Goal: Task Accomplishment & Management: Manage account settings

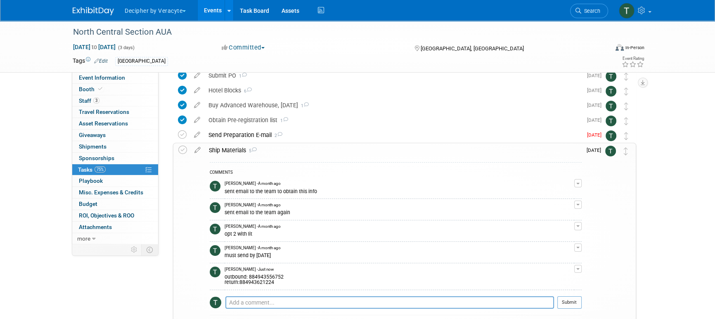
click at [259, 274] on div "outbound: 884943556752 return:884943621224" at bounding box center [400, 279] width 350 height 13
copy div "884943556752"
click at [106, 99] on link "3 Staff 3" at bounding box center [115, 100] width 86 height 11
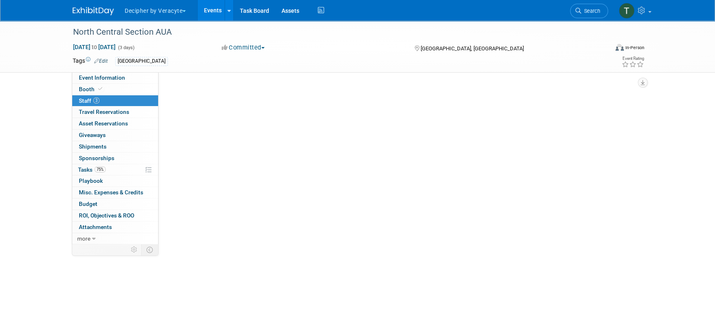
click at [106, 99] on link "3 Staff 3" at bounding box center [115, 100] width 86 height 11
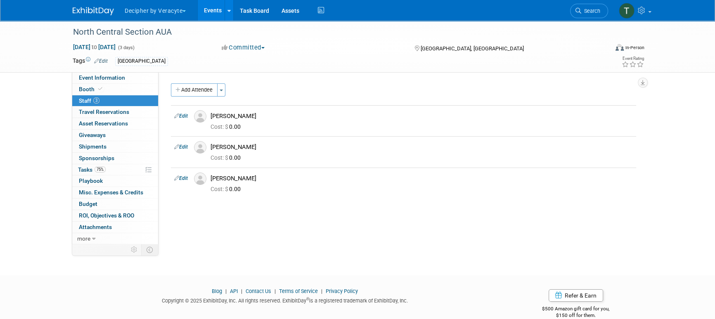
click at [210, 8] on link "Events" at bounding box center [213, 10] width 30 height 21
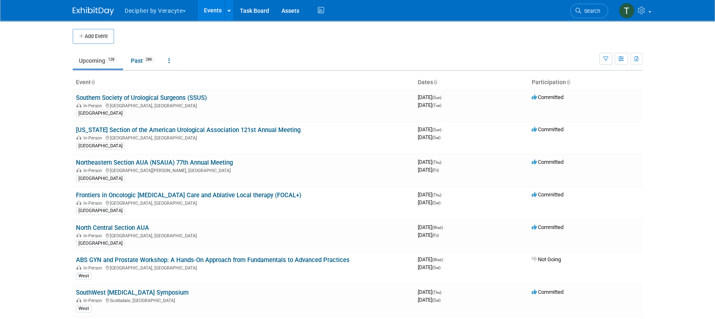
scroll to position [1118, 0]
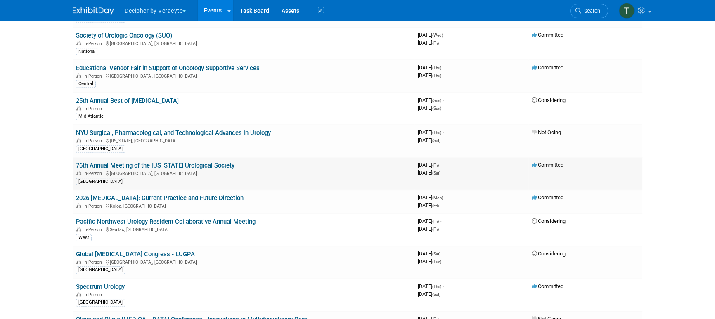
click at [196, 162] on link "76th Annual Meeting of the Florida Urological Society" at bounding box center [155, 165] width 159 height 7
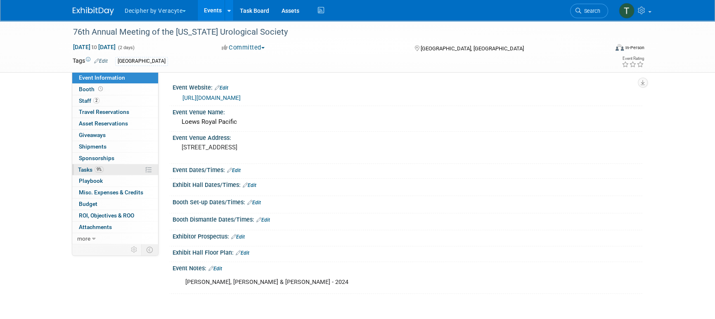
click at [114, 168] on link "9% Tasks 9%" at bounding box center [115, 169] width 86 height 11
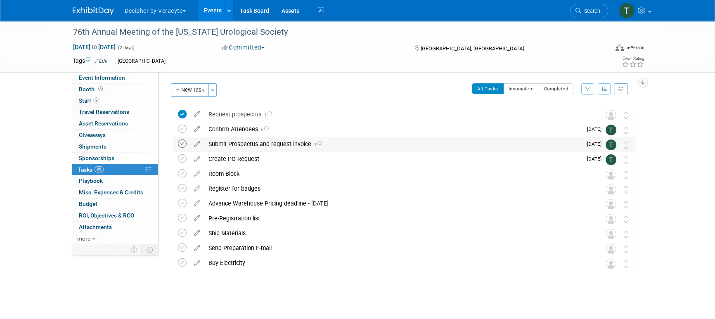
click at [178, 141] on icon at bounding box center [182, 144] width 9 height 9
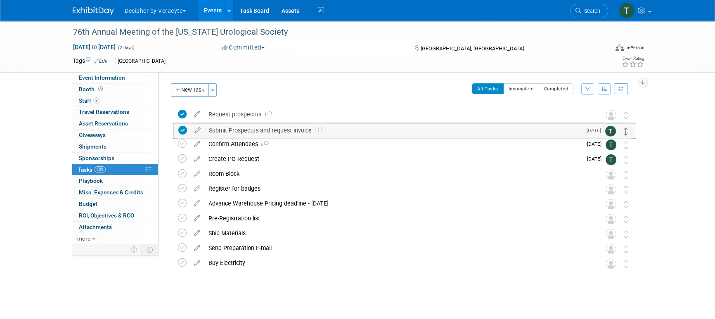
drag, startPoint x: 625, startPoint y: 143, endPoint x: 625, endPoint y: 124, distance: 18.2
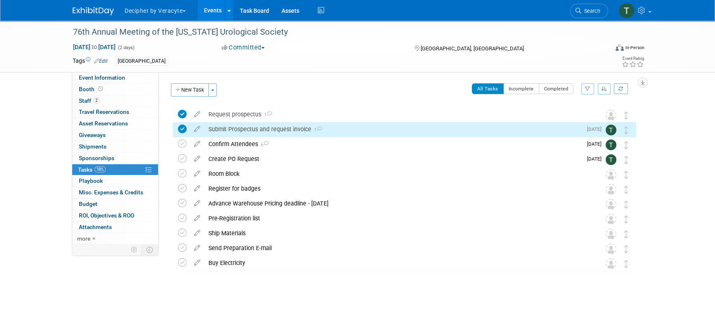
click at [297, 128] on div "Submit Prospectus and request invoice 1" at bounding box center [393, 129] width 378 height 14
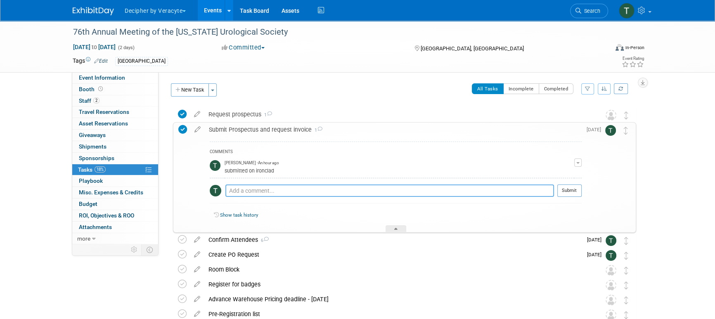
click at [288, 193] on textarea at bounding box center [390, 191] width 329 height 12
type textarea "sent to the organizer."
click at [581, 189] on button "Submit" at bounding box center [570, 191] width 24 height 12
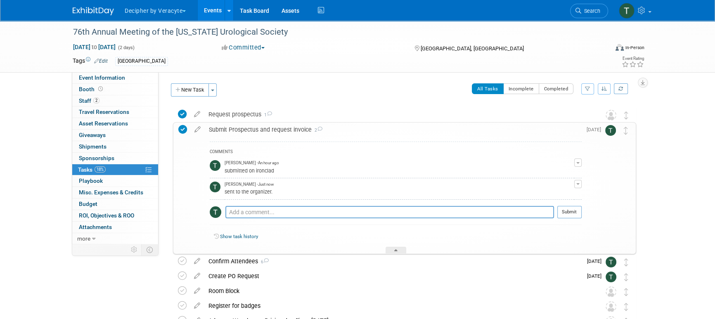
click at [196, 6] on button "Decipher by Veracyte" at bounding box center [160, 9] width 72 height 18
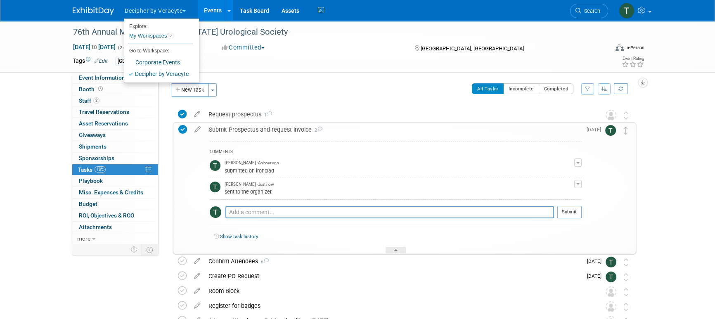
click at [206, 10] on link "Events" at bounding box center [213, 10] width 30 height 21
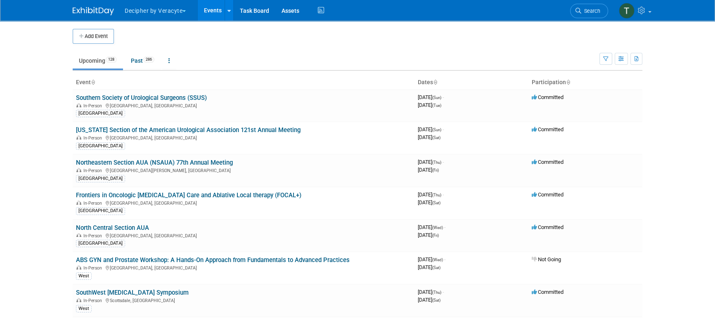
scroll to position [835, 0]
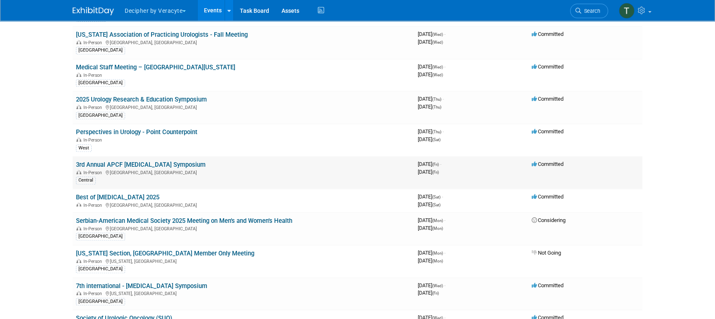
click at [182, 161] on link "3rd Annual APCF [MEDICAL_DATA] Symposium" at bounding box center [141, 164] width 130 height 7
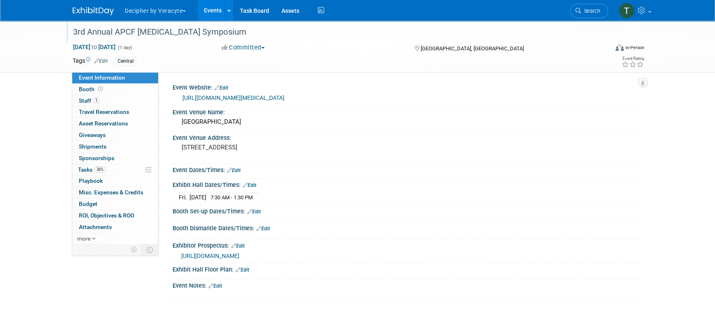
click at [153, 29] on div "3rd Annual APCF [MEDICAL_DATA] Symposium" at bounding box center [333, 32] width 526 height 15
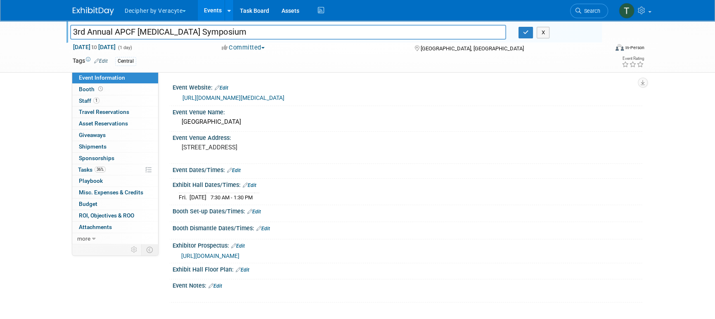
click at [153, 29] on input "3rd Annual APCF [MEDICAL_DATA] Symposium" at bounding box center [288, 32] width 436 height 14
click at [122, 166] on link "36% Tasks 36%" at bounding box center [115, 169] width 86 height 11
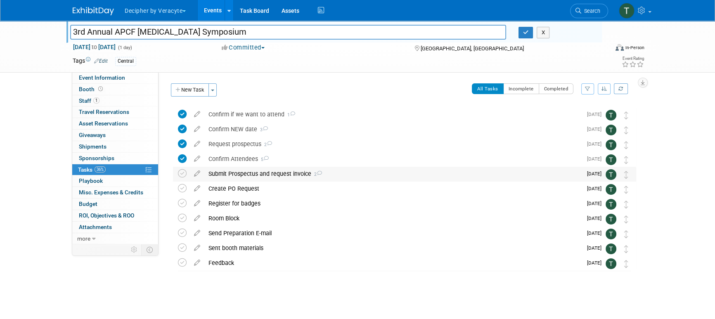
click at [231, 174] on div "Submit Prospectus and request invoice 2" at bounding box center [393, 174] width 378 height 14
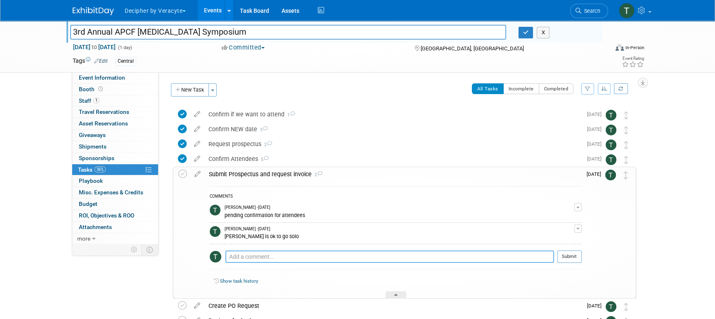
click at [246, 253] on textarea at bounding box center [390, 257] width 329 height 12
type textarea "submitted via email"
click at [574, 257] on button "Submit" at bounding box center [570, 257] width 24 height 12
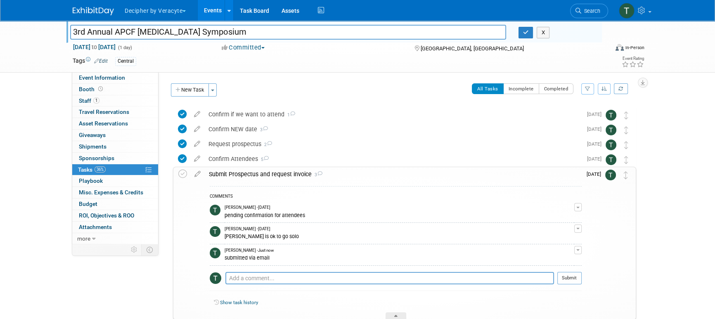
click at [274, 172] on div "Submit Prospectus and request invoice 3" at bounding box center [393, 174] width 377 height 14
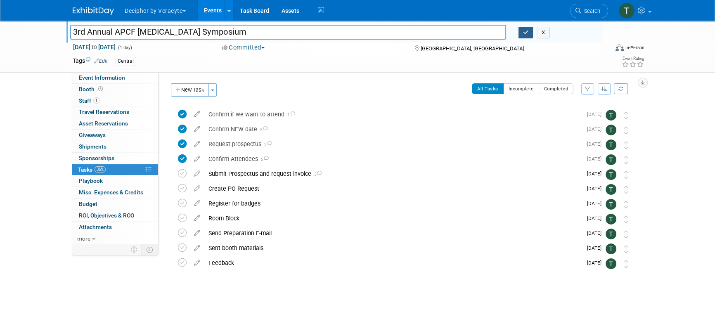
click at [526, 33] on icon "button" at bounding box center [526, 32] width 6 height 5
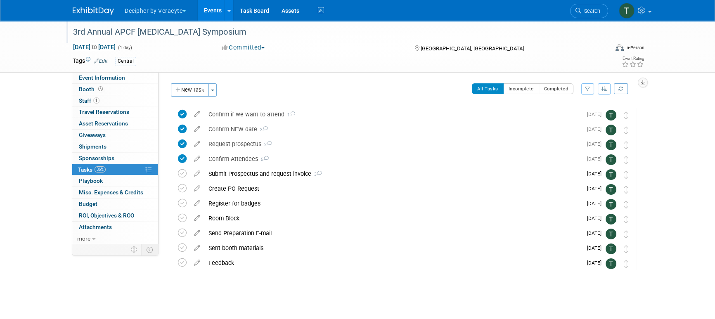
click at [211, 5] on link "Events" at bounding box center [213, 10] width 30 height 21
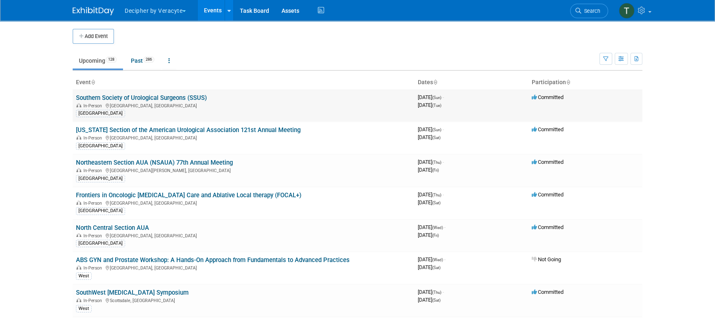
scroll to position [867, 0]
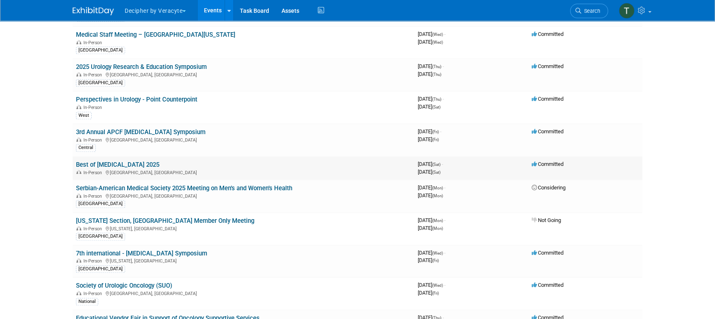
click at [156, 161] on link "Best of [MEDICAL_DATA] 2025" at bounding box center [117, 164] width 83 height 7
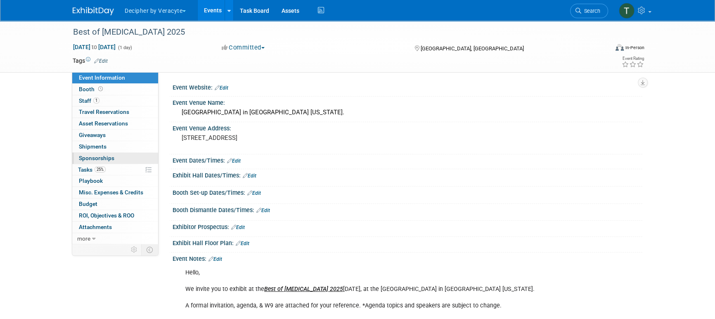
click at [112, 163] on link "0 Sponsorships 0" at bounding box center [115, 158] width 86 height 11
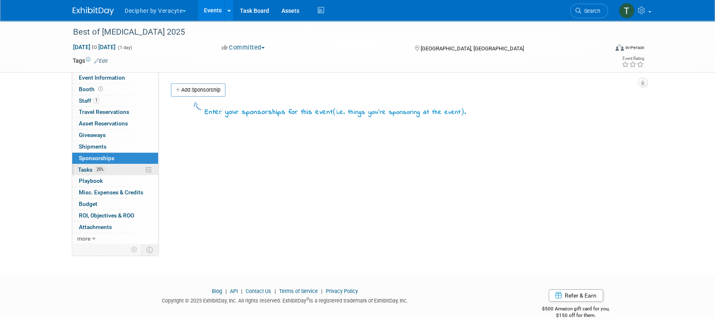
click at [115, 168] on link "25% Tasks 25%" at bounding box center [115, 169] width 86 height 11
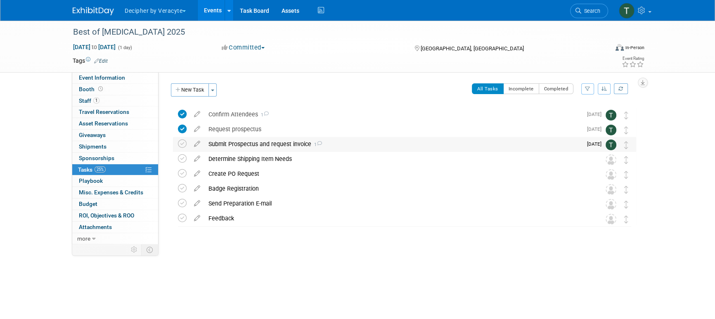
click at [251, 145] on div "Submit Prospectus and request invoice 1" at bounding box center [393, 144] width 378 height 14
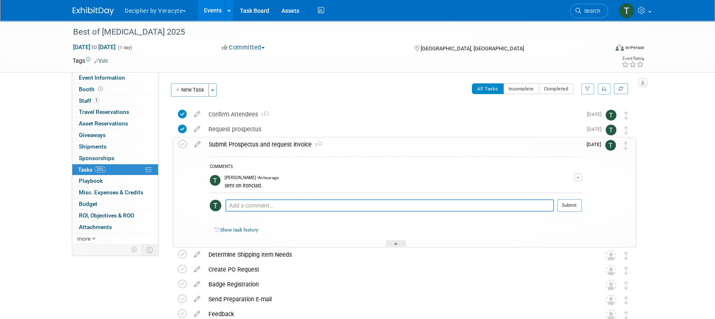
click at [213, 6] on link "Events" at bounding box center [213, 10] width 30 height 21
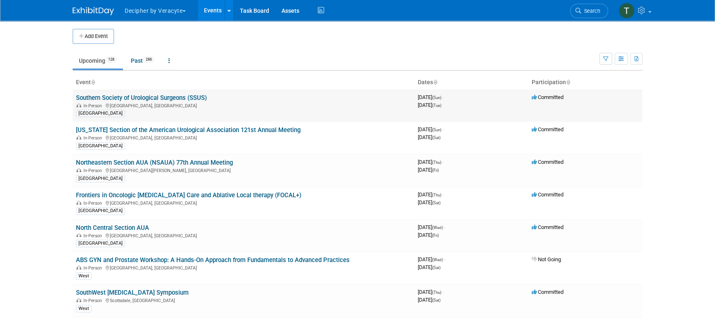
scroll to position [1303, 0]
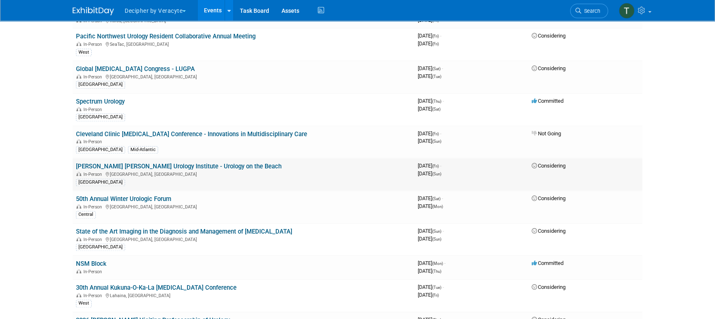
click at [196, 163] on link "[PERSON_NAME] [PERSON_NAME] Urology Institute - Urology on the Beach" at bounding box center [179, 166] width 206 height 7
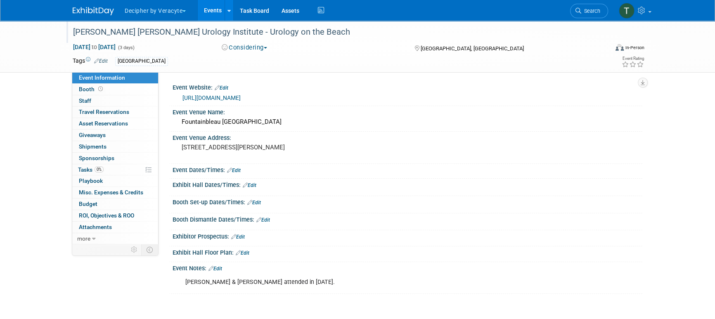
click at [171, 33] on div "[PERSON_NAME] [PERSON_NAME] Urology Institute - Urology on the Beach" at bounding box center [333, 32] width 526 height 15
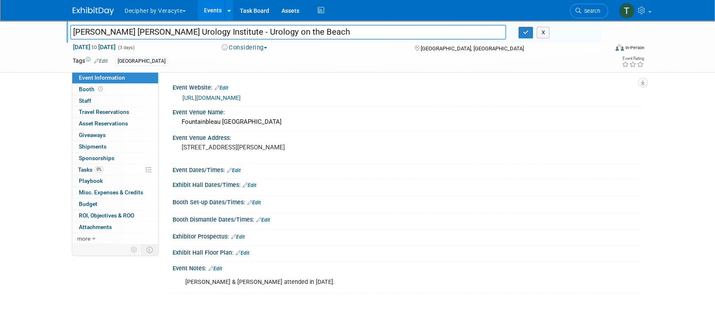
click at [171, 33] on input "[PERSON_NAME] [PERSON_NAME] Urology Institute - Urology on the Beach" at bounding box center [288, 32] width 436 height 14
click at [212, 7] on link "Events" at bounding box center [213, 10] width 30 height 21
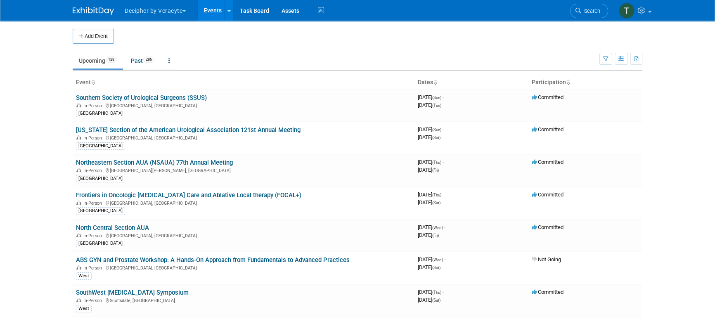
scroll to position [553, 0]
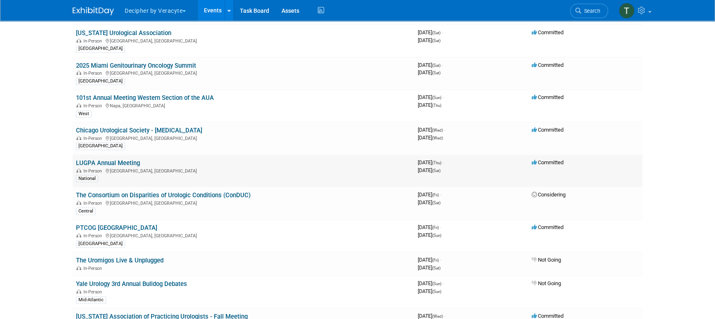
click at [131, 159] on link "LUGPA Annual Meeting" at bounding box center [108, 162] width 64 height 7
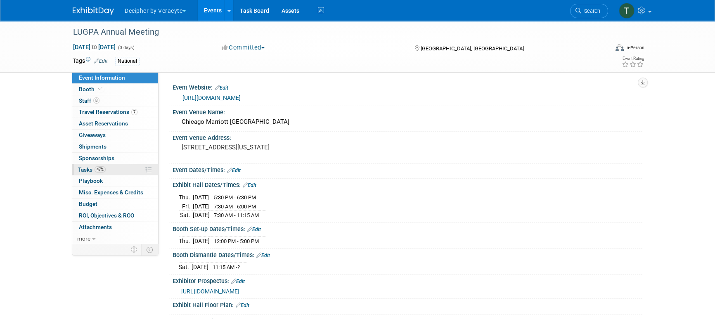
click at [104, 171] on span "47%" at bounding box center [100, 169] width 11 height 6
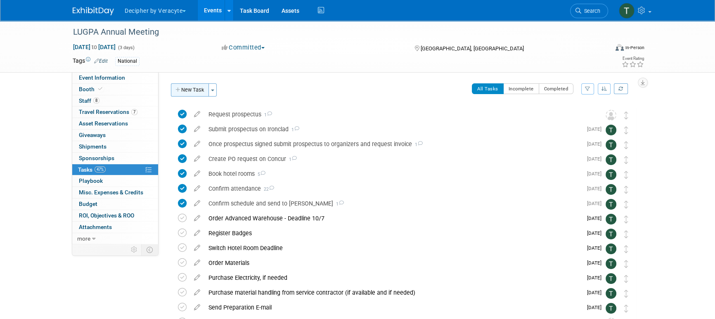
click at [200, 91] on button "New Task" at bounding box center [190, 89] width 38 height 13
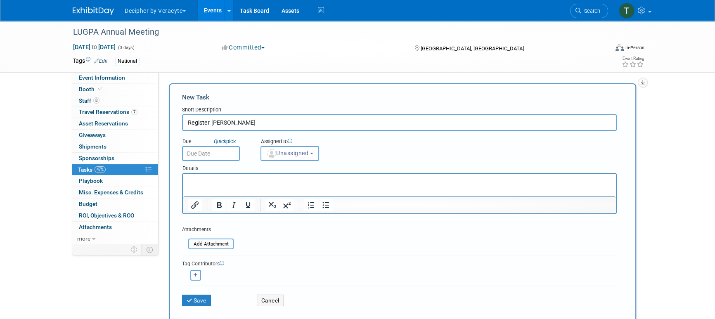
type input "Register Jon EArhart"
click at [220, 156] on input "text" at bounding box center [211, 153] width 58 height 15
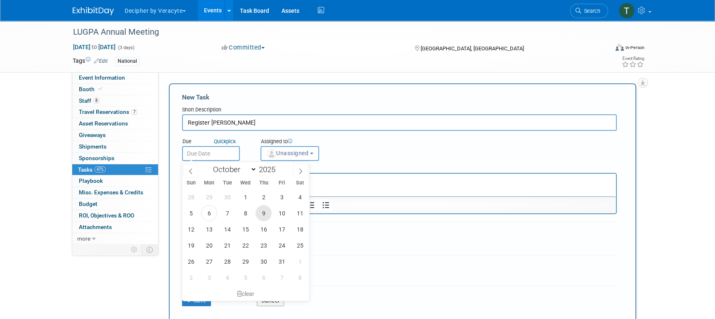
click at [264, 211] on span "9" at bounding box center [264, 213] width 16 height 16
type input "Oct 9, 2025"
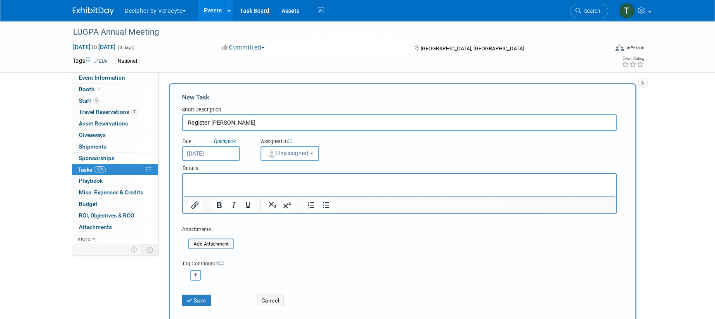
click at [287, 157] on button "Unassigned" at bounding box center [290, 153] width 59 height 15
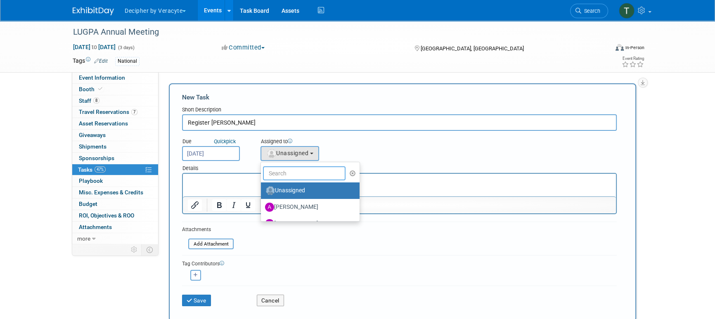
click at [287, 179] on input "text" at bounding box center [304, 173] width 83 height 14
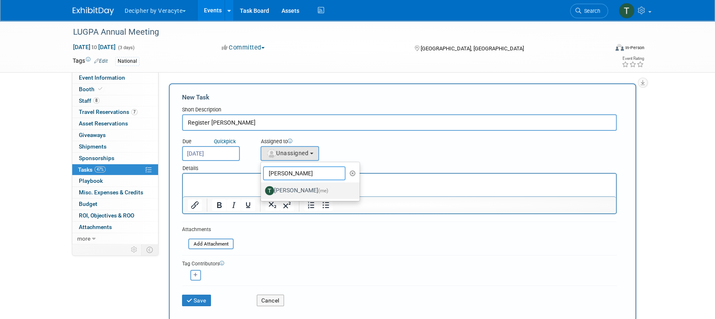
type input "tony"
click at [274, 193] on label "Tony Alvarado (me)" at bounding box center [308, 190] width 86 height 13
click at [262, 192] on input "Tony Alvarado (me)" at bounding box center [259, 189] width 5 height 5
select select "3ceeba8c-a19a-4597-a609-6fba7c9a515a"
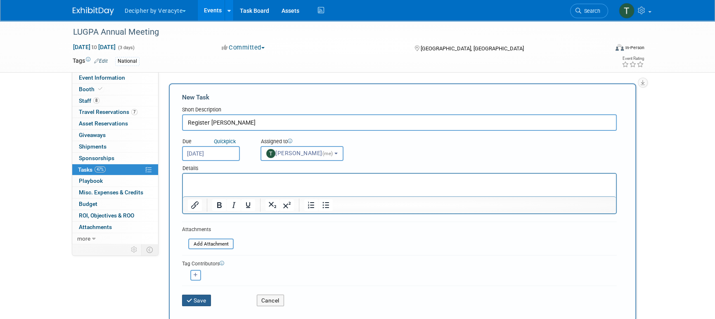
click at [204, 298] on button "Save" at bounding box center [196, 301] width 29 height 12
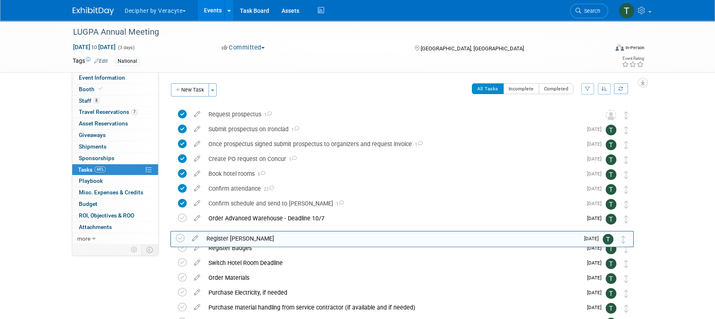
drag, startPoint x: 629, startPoint y: 114, endPoint x: 627, endPoint y: 234, distance: 119.8
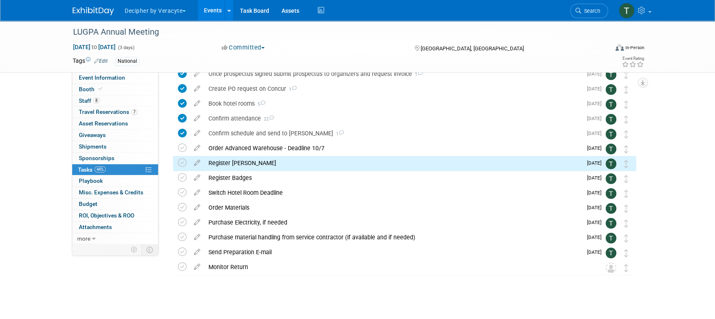
scroll to position [71, 0]
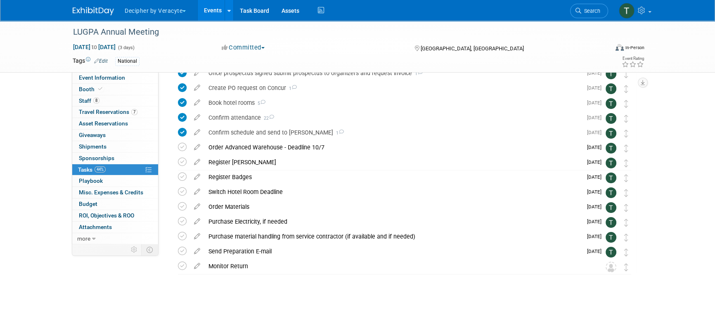
click at [214, 11] on link "Events" at bounding box center [213, 10] width 30 height 21
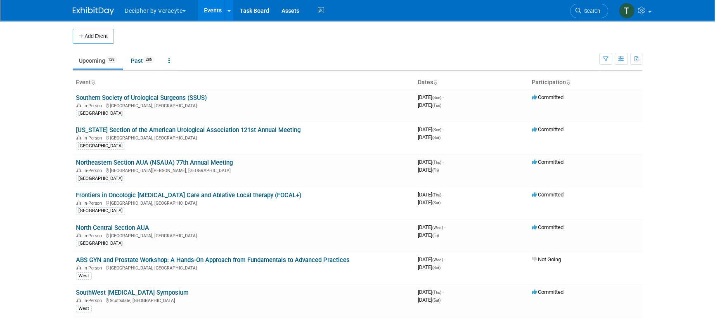
scroll to position [1118, 0]
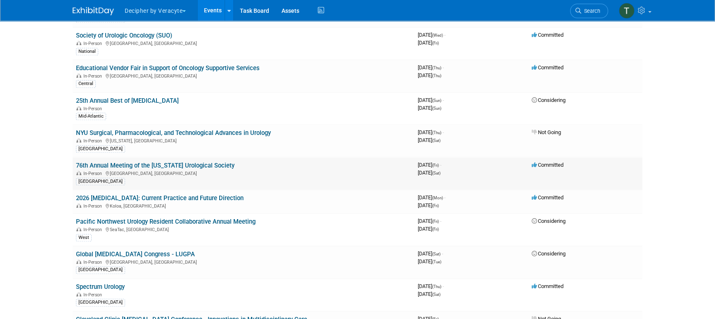
click at [203, 162] on link "76th Annual Meeting of the [US_STATE] Urological Society" at bounding box center [155, 165] width 159 height 7
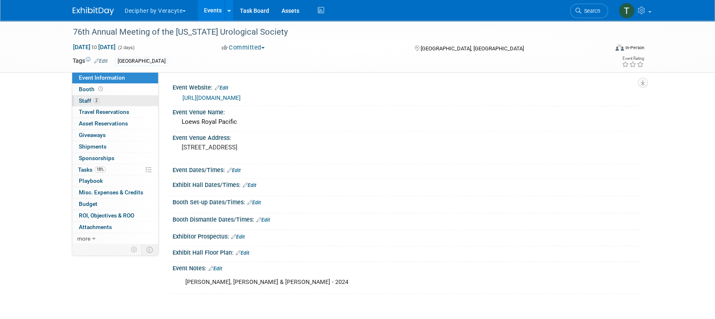
click at [112, 100] on link "2 Staff 2" at bounding box center [115, 100] width 86 height 11
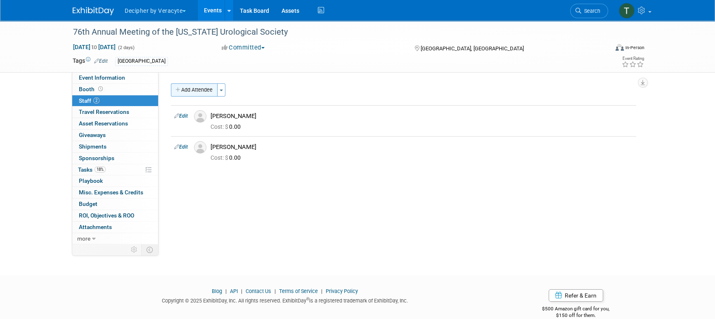
click at [202, 95] on button "Add Attendee" at bounding box center [194, 89] width 47 height 13
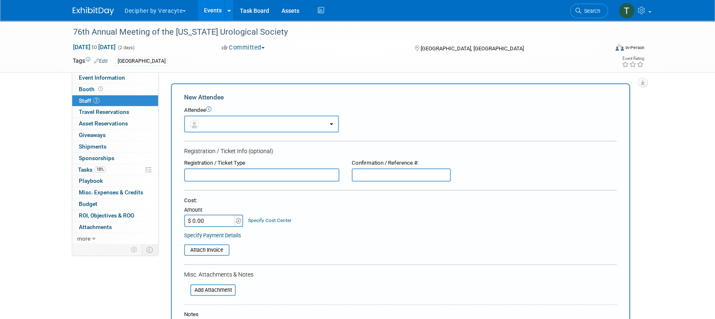
click at [211, 118] on button "button" at bounding box center [261, 124] width 155 height 17
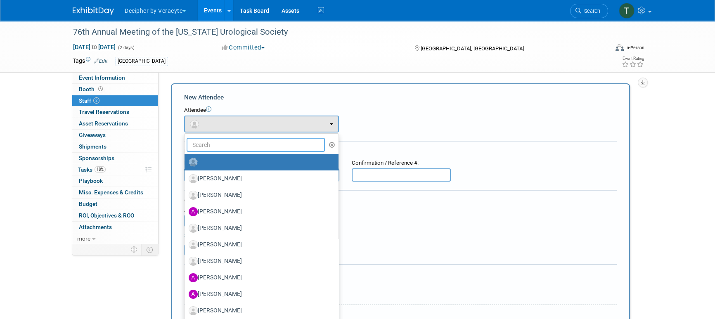
click at [211, 142] on input "text" at bounding box center [256, 145] width 138 height 14
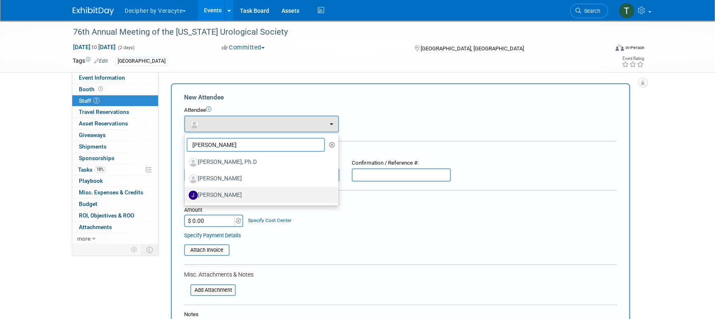
type input "jon"
click at [222, 196] on label "[PERSON_NAME]" at bounding box center [260, 195] width 142 height 13
click at [186, 196] on input "[PERSON_NAME]" at bounding box center [183, 194] width 5 height 5
select select "12da182f-3bd2-4569-a10f-1e15b1c7add9"
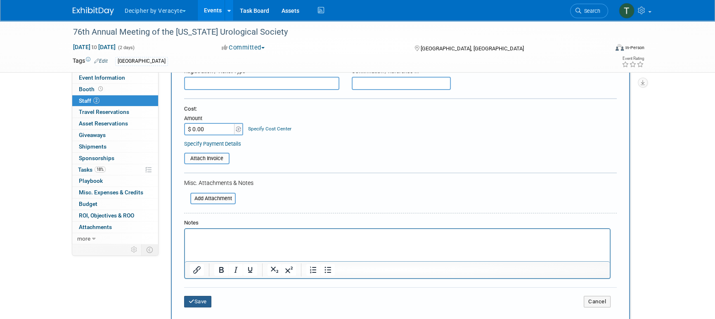
click at [205, 301] on button "Save" at bounding box center [197, 302] width 27 height 12
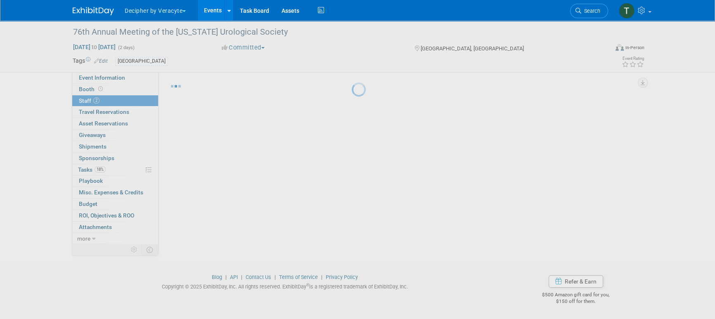
scroll to position [14, 0]
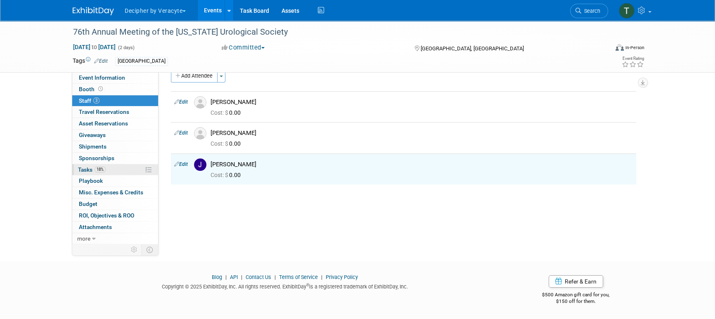
click at [128, 166] on link "18% Tasks 18%" at bounding box center [115, 169] width 86 height 11
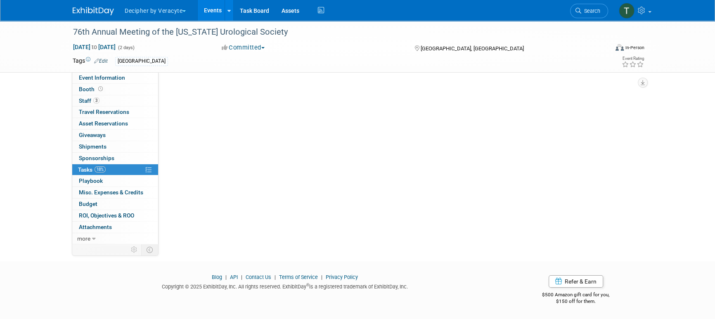
scroll to position [0, 0]
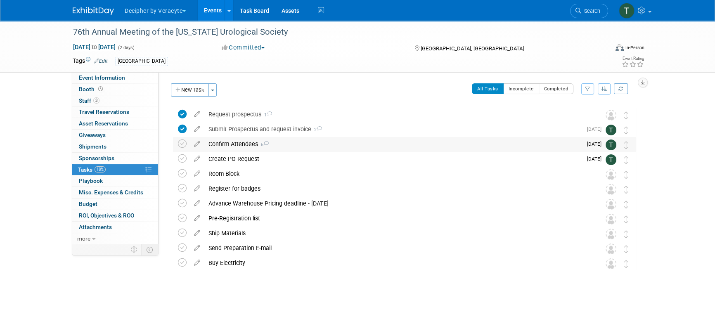
click at [238, 145] on div "Confirm Attendees 6" at bounding box center [393, 144] width 378 height 14
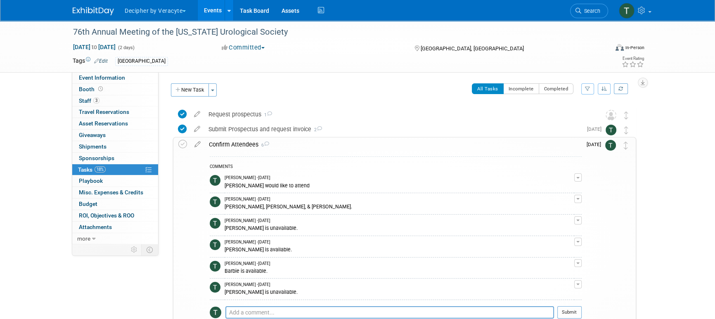
click at [254, 305] on div "COMMENTS Tony Alvarado - 28 days ago Bobbie would like to attend Edit Comment R…" at bounding box center [396, 243] width 372 height 173
click at [254, 310] on textarea at bounding box center [390, 312] width 329 height 12
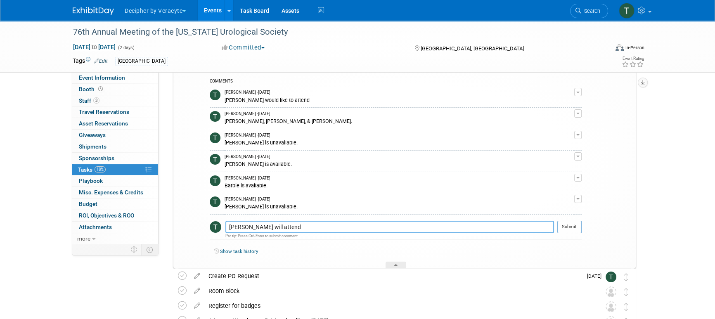
scroll to position [85, 0]
type textarea "Jonathon will attend"
click at [570, 223] on button "Submit" at bounding box center [570, 228] width 24 height 12
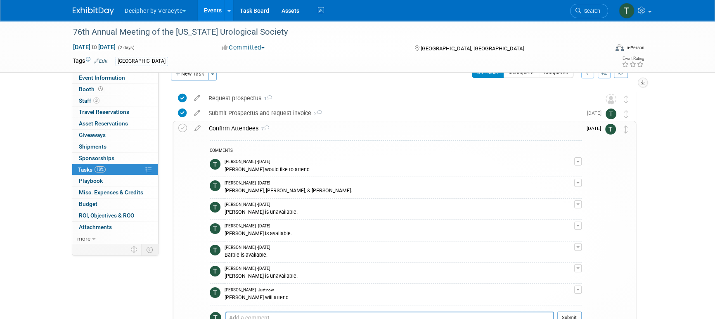
scroll to position [16, 0]
click at [183, 130] on icon at bounding box center [182, 128] width 9 height 9
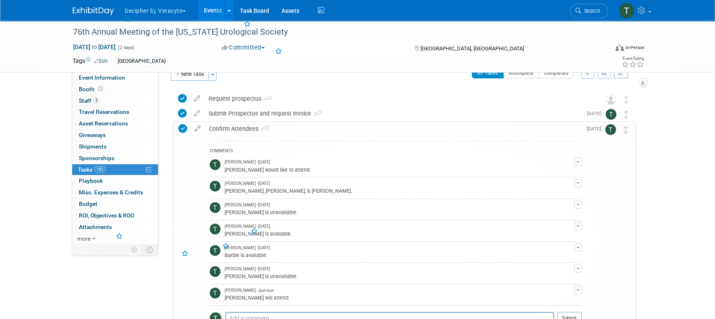
click at [228, 130] on div "Confirm Attendees 7" at bounding box center [393, 129] width 377 height 14
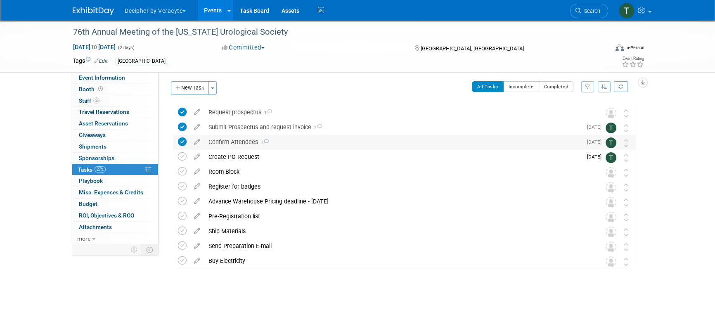
scroll to position [2, 0]
click at [209, 18] on link "Events" at bounding box center [213, 10] width 30 height 21
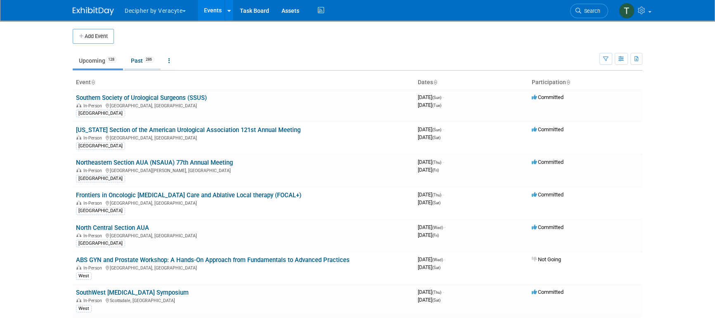
click at [150, 64] on link "Past 286" at bounding box center [143, 61] width 36 height 16
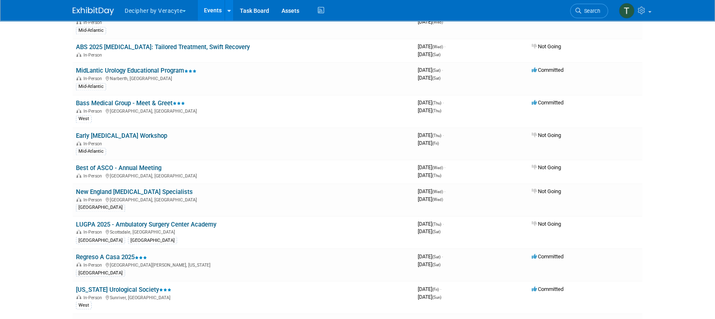
scroll to position [3561, 0]
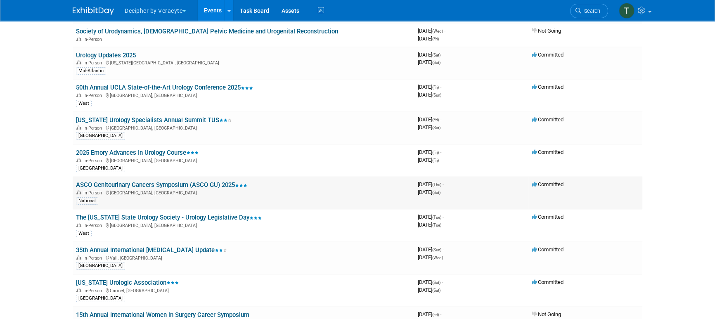
click at [179, 181] on link "ASCO Genitourinary Cancers Symposium (ASCO GU) 2025" at bounding box center [161, 184] width 171 height 7
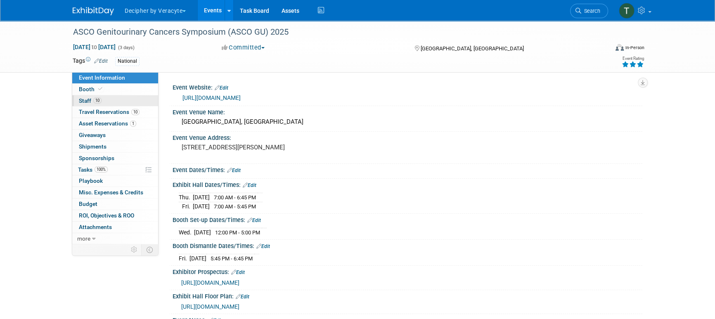
click at [113, 101] on link "10 Staff 10" at bounding box center [115, 100] width 86 height 11
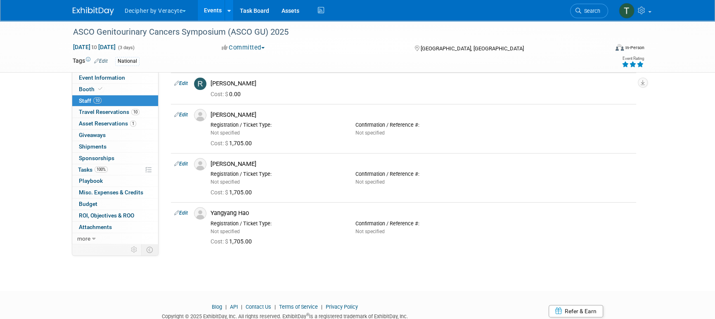
scroll to position [265, 0]
click at [226, 12] on link at bounding box center [229, 10] width 9 height 21
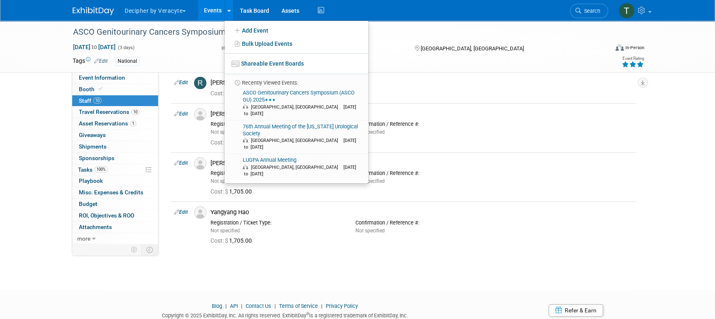
click at [221, 9] on link "Events" at bounding box center [213, 10] width 30 height 21
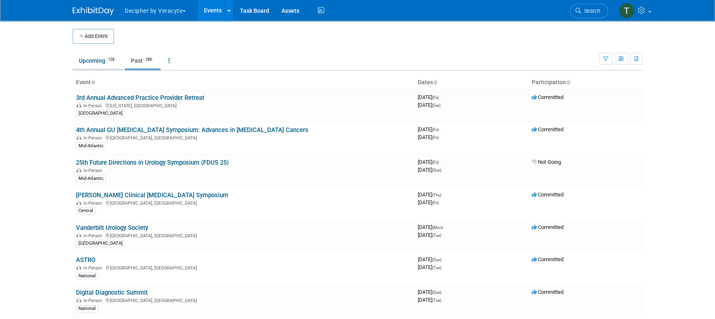
click at [90, 62] on link "Upcoming 128" at bounding box center [98, 61] width 50 height 16
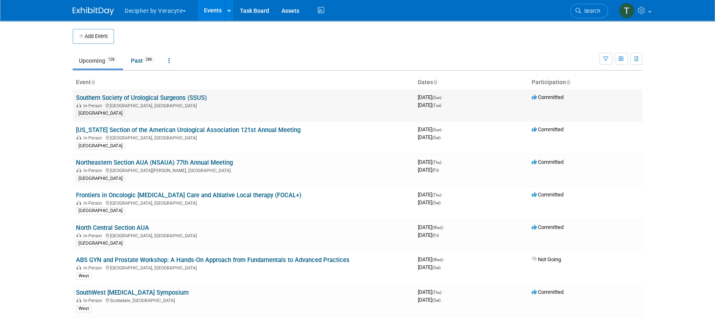
scroll to position [2198, 0]
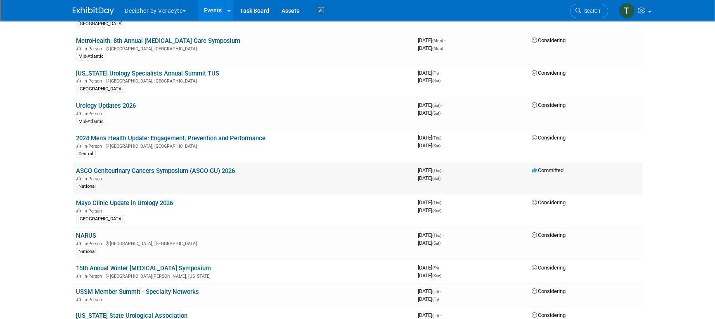
click at [212, 167] on link "ASCO Genitourinary Cancers Symposium (ASCO GU) 2026" at bounding box center [155, 170] width 159 height 7
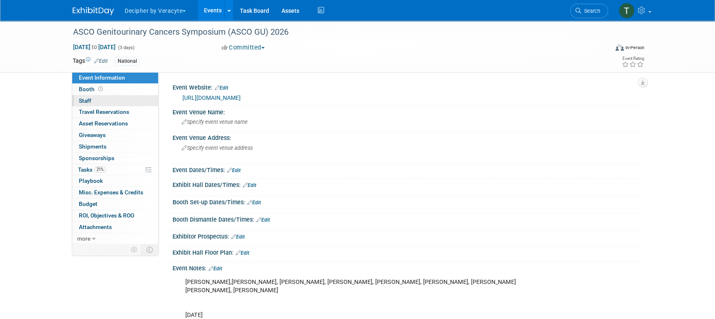
click at [132, 102] on link "0 Staff 0" at bounding box center [115, 100] width 86 height 11
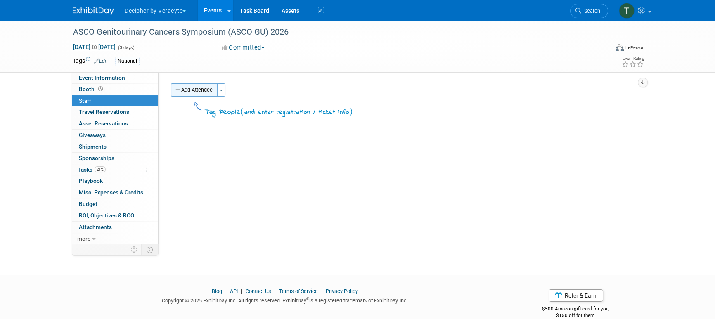
click at [210, 91] on button "Add Attendee" at bounding box center [194, 89] width 47 height 13
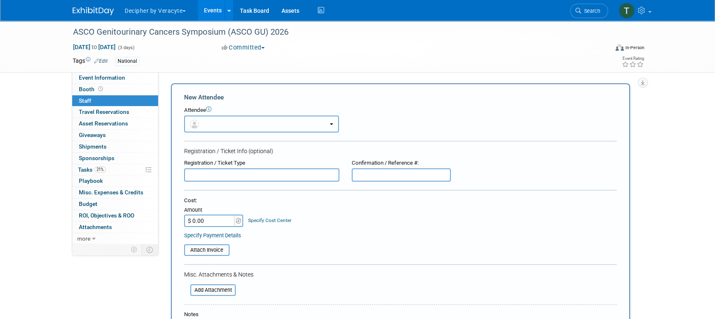
click at [219, 119] on button "button" at bounding box center [261, 124] width 155 height 17
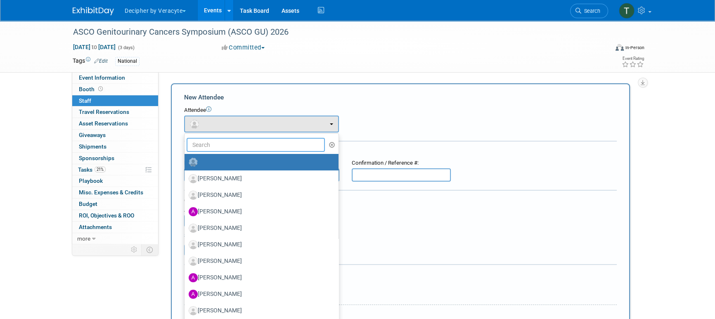
click at [219, 138] on input "text" at bounding box center [256, 145] width 138 height 14
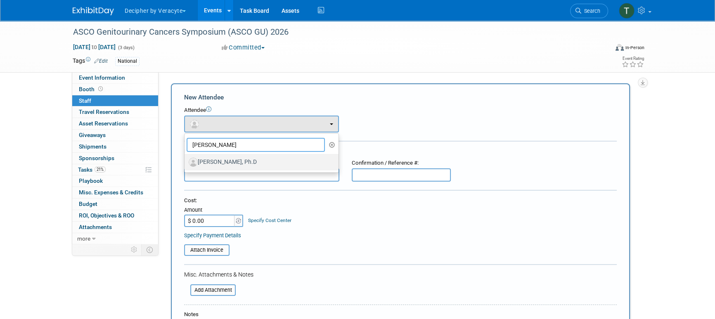
type input "[PERSON_NAME]"
click at [219, 166] on label "[PERSON_NAME], Ph.D" at bounding box center [260, 162] width 142 height 13
click at [186, 164] on input "[PERSON_NAME], Ph.D" at bounding box center [183, 161] width 5 height 5
select select "fa9b4167-e104-41c4-8fb4-f82da4ced2a0"
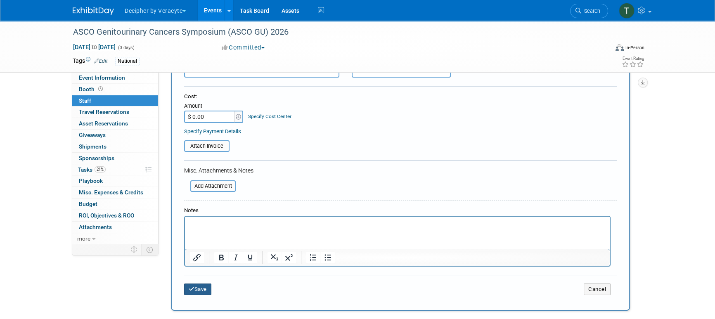
click at [200, 291] on button "Save" at bounding box center [197, 290] width 27 height 12
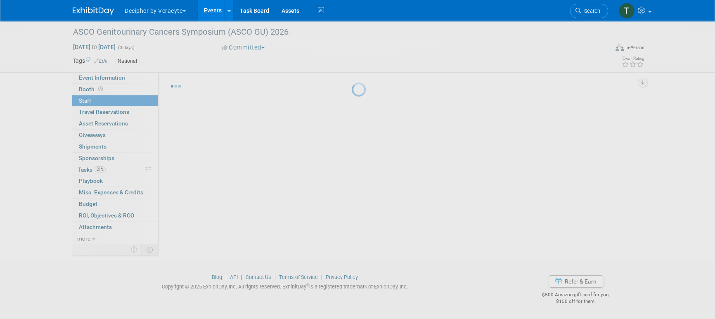
scroll to position [14, 0]
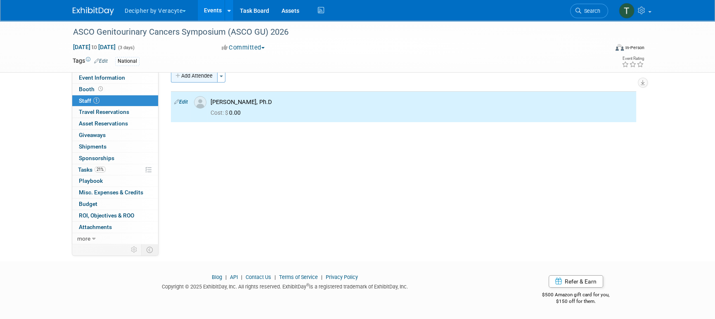
click at [207, 82] on button "Add Attendee" at bounding box center [194, 75] width 47 height 13
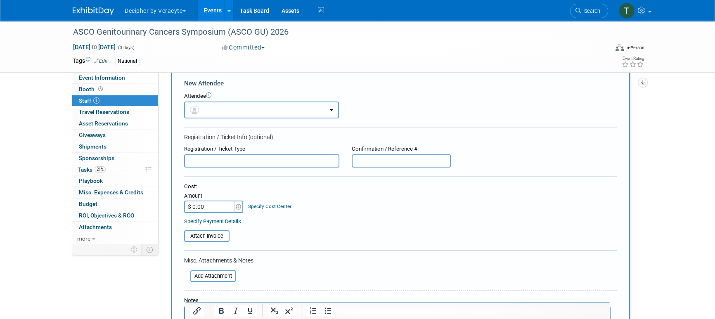
scroll to position [0, 0]
click at [211, 113] on button "button" at bounding box center [261, 110] width 155 height 17
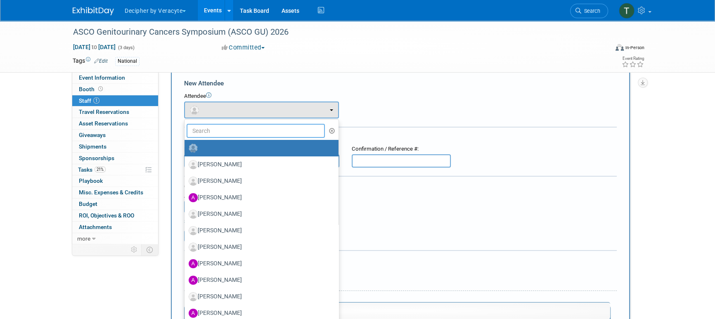
click at [212, 132] on input "text" at bounding box center [256, 131] width 138 height 14
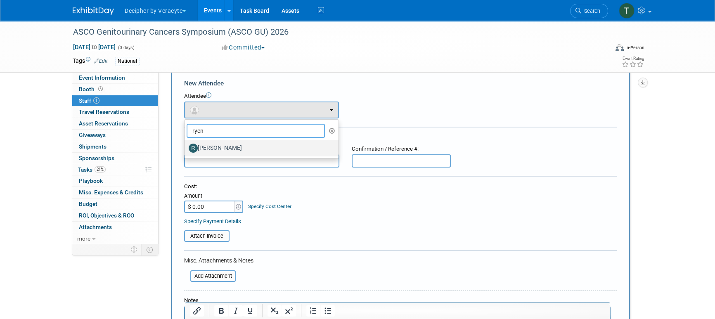
type input "ryen"
click at [218, 147] on label "[PERSON_NAME]" at bounding box center [260, 148] width 142 height 13
click at [186, 147] on input "[PERSON_NAME]" at bounding box center [183, 147] width 5 height 5
select select "f188dd73-e5ce-4559-921d-db63eab0146d"
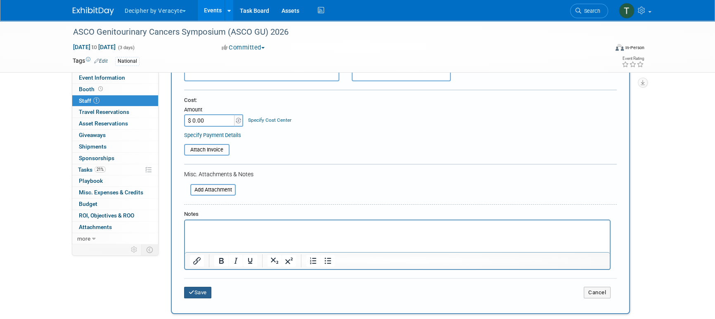
click at [207, 287] on button "Save" at bounding box center [197, 293] width 27 height 12
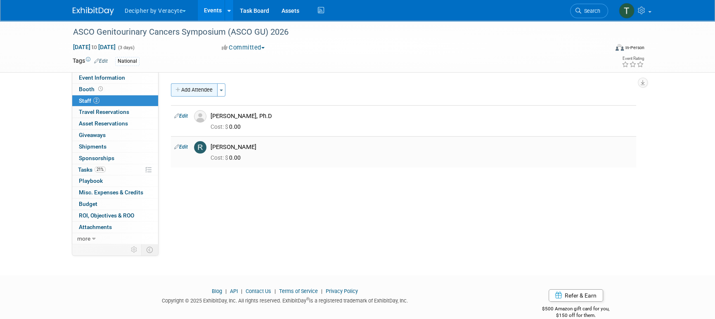
click at [206, 95] on button "Add Attendee" at bounding box center [194, 89] width 47 height 13
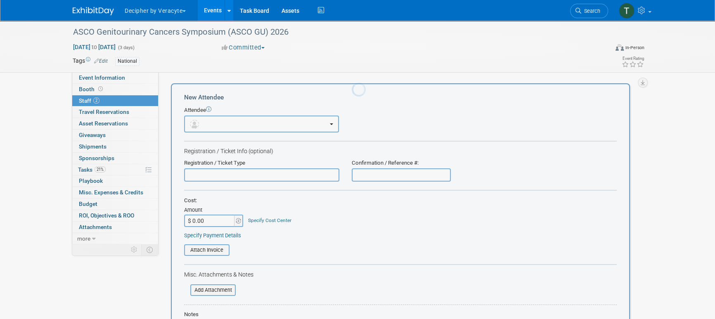
click at [215, 111] on body "Decipher by Veracyte Explore: My Workspaces 2 Go to Workspace: Corporate Events…" at bounding box center [357, 159] width 715 height 319
click at [215, 125] on button "button" at bounding box center [261, 124] width 155 height 17
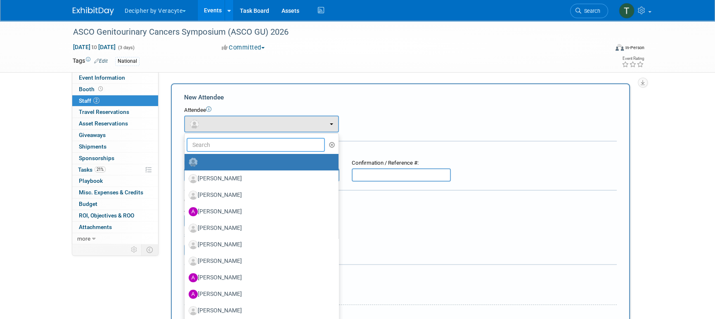
click at [215, 138] on input "text" at bounding box center [256, 145] width 138 height 14
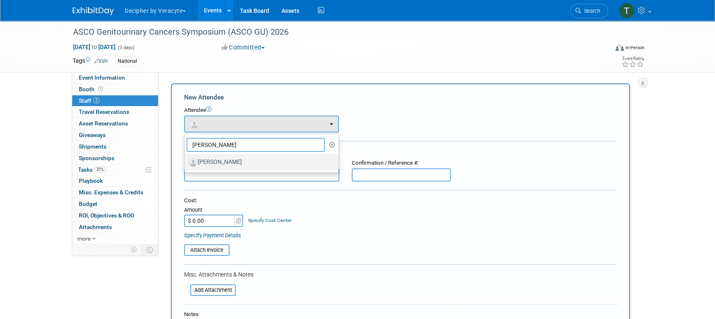
type input "[PERSON_NAME]"
click at [235, 161] on label "[PERSON_NAME]" at bounding box center [260, 162] width 142 height 13
click at [186, 161] on input "[PERSON_NAME]" at bounding box center [183, 161] width 5 height 5
select select "9dde758a-becf-4e2e-995b-6b2d30f0ff8b"
select select "2"
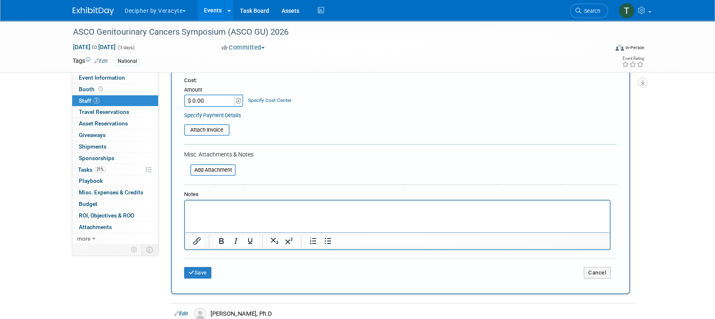
scroll to position [150, 0]
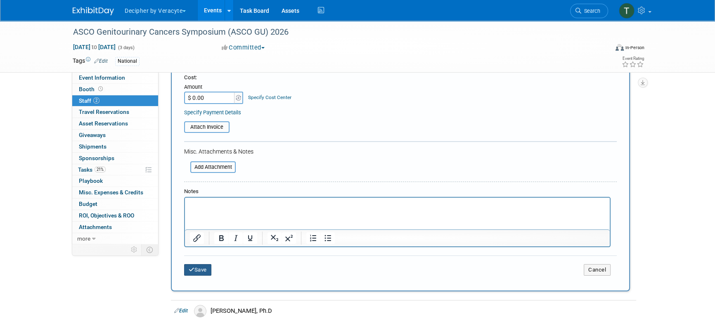
click at [197, 274] on button "Save" at bounding box center [197, 270] width 27 height 12
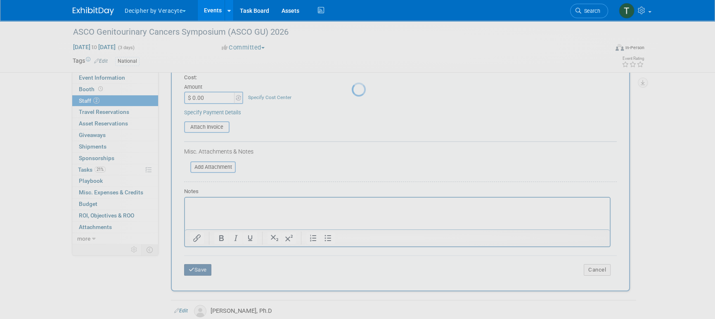
scroll to position [14, 0]
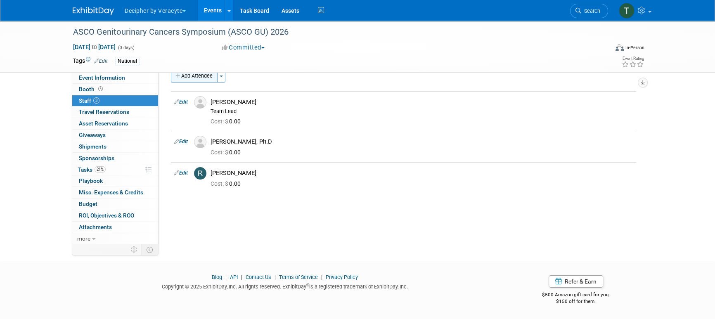
click at [197, 76] on button "Add Attendee" at bounding box center [194, 75] width 47 height 13
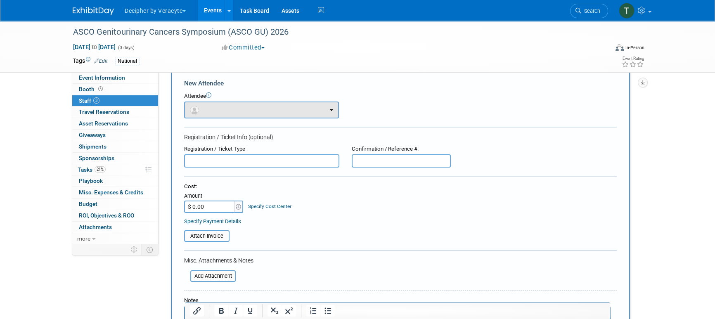
scroll to position [0, 0]
click at [201, 107] on span "button" at bounding box center [196, 110] width 12 height 7
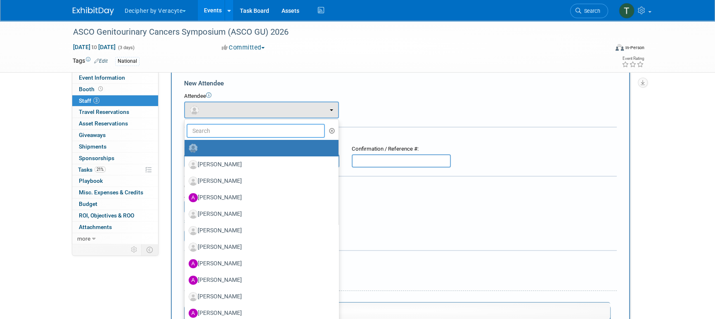
click at [211, 133] on input "text" at bounding box center [256, 131] width 138 height 14
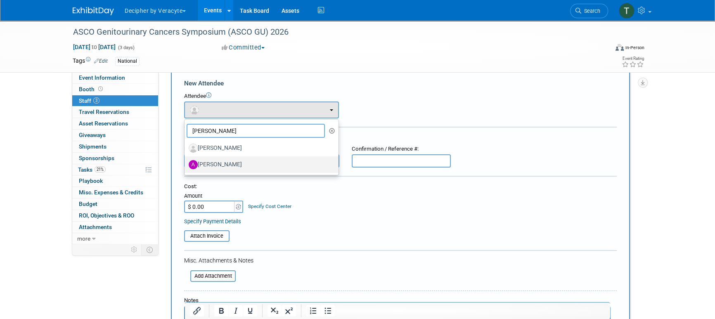
type input "[PERSON_NAME]"
click at [237, 160] on label "Amy Wahba" at bounding box center [260, 164] width 142 height 13
click at [186, 161] on input "Amy Wahba" at bounding box center [183, 163] width 5 height 5
select select "1419142b-6d60-44e9-a27f-46905fca2552"
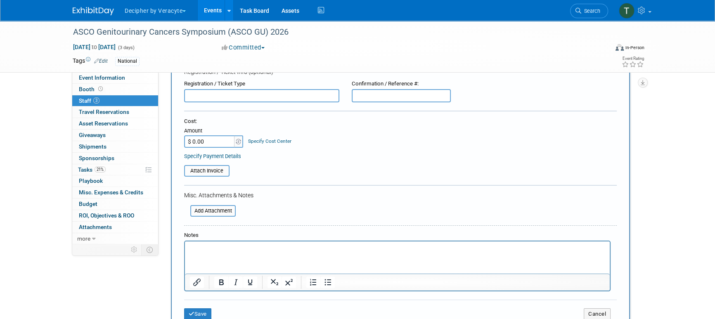
scroll to position [143, 0]
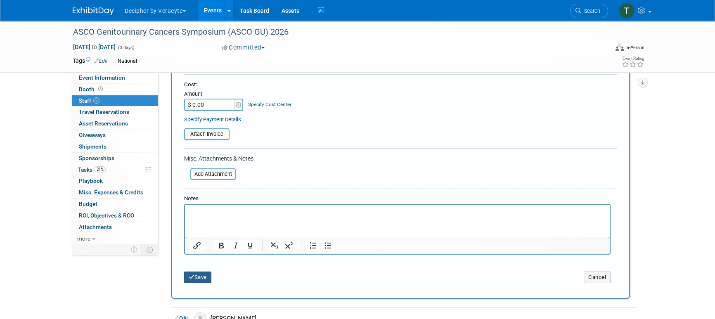
click at [205, 280] on button "Save" at bounding box center [197, 278] width 27 height 12
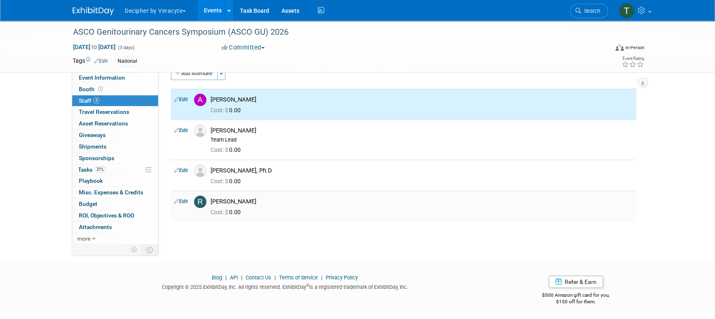
scroll to position [0, 0]
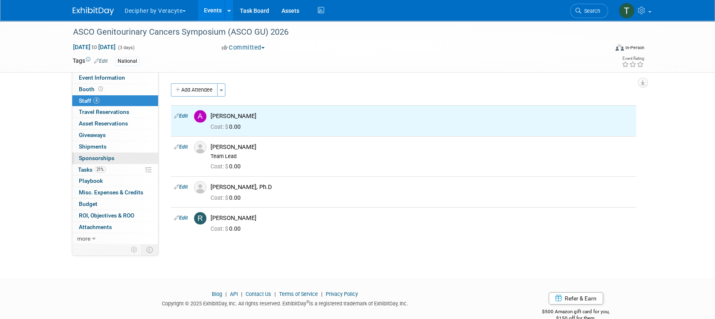
click at [105, 162] on link "0 Sponsorships 0" at bounding box center [115, 158] width 86 height 11
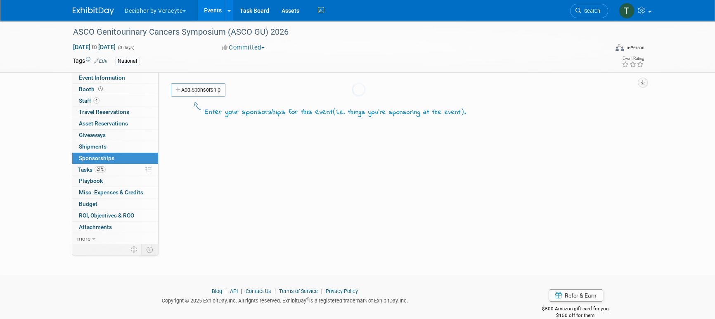
click at [105, 166] on body "Decipher by Veracyte Explore: My Workspaces 2 Go to Workspace: Corporate Events…" at bounding box center [357, 159] width 715 height 319
click at [105, 166] on span "21%" at bounding box center [100, 169] width 11 height 6
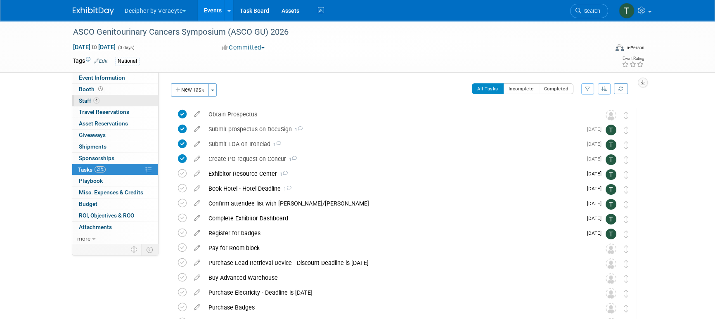
click at [107, 97] on link "4 Staff 4" at bounding box center [115, 100] width 86 height 11
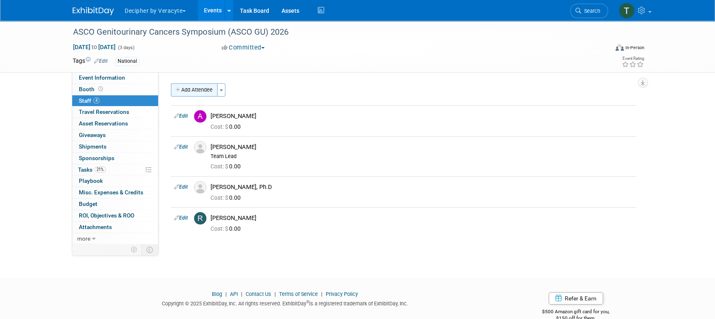
click at [211, 87] on button "Add Attendee" at bounding box center [194, 89] width 47 height 13
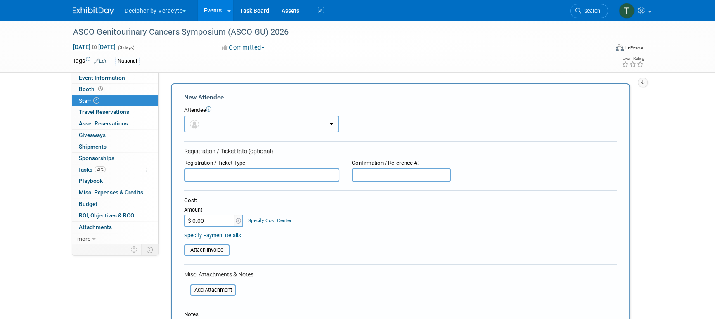
click at [219, 121] on button "button" at bounding box center [261, 124] width 155 height 17
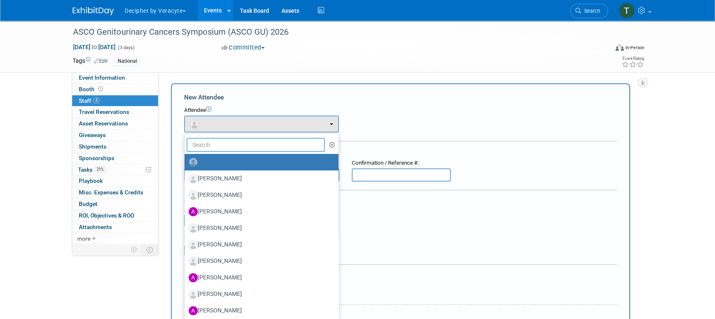
click at [219, 148] on input "text" at bounding box center [256, 145] width 138 height 14
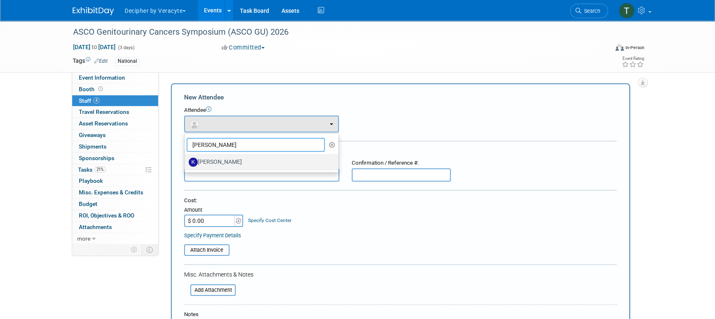
type input "kathryn"
click at [230, 169] on link "[PERSON_NAME]" at bounding box center [262, 162] width 154 height 17
click at [234, 166] on label "[PERSON_NAME]" at bounding box center [260, 162] width 142 height 13
click at [186, 164] on input "[PERSON_NAME]" at bounding box center [183, 161] width 5 height 5
select select "5474287b-3749-4a32-bcea-7af48ee8666f"
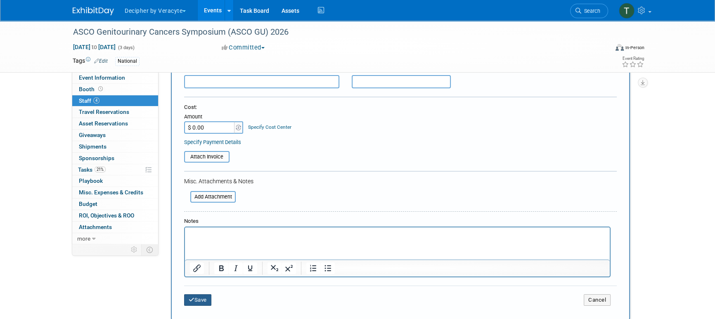
click at [198, 302] on button "Save" at bounding box center [197, 301] width 27 height 12
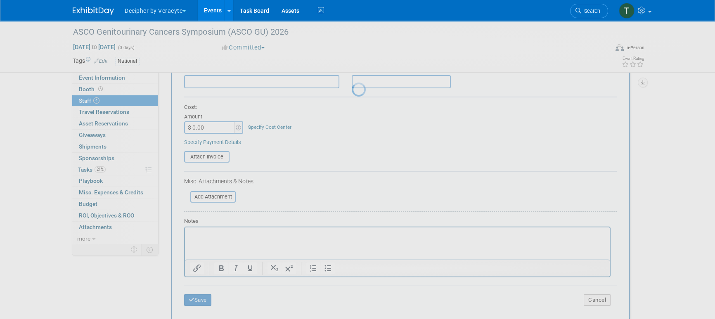
scroll to position [48, 0]
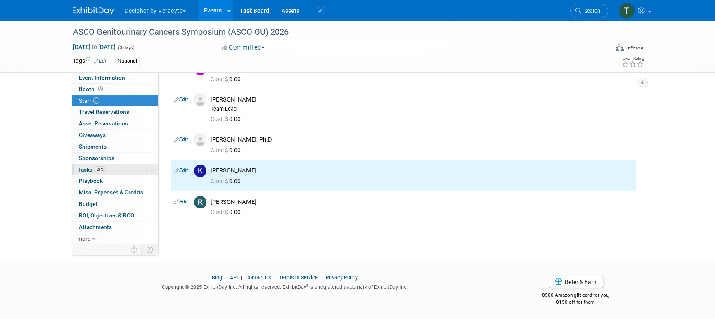
click at [119, 166] on link "21% Tasks 21%" at bounding box center [115, 169] width 86 height 11
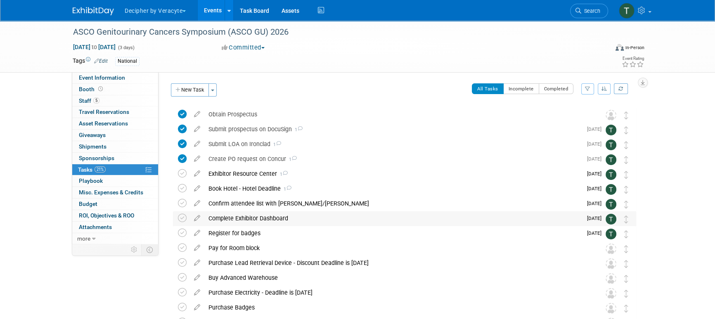
scroll to position [14, 0]
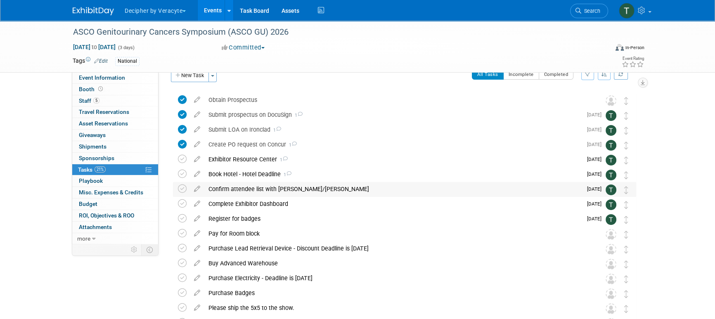
click at [264, 190] on div "Confirm attendee list with Jeff/Mark" at bounding box center [393, 189] width 378 height 14
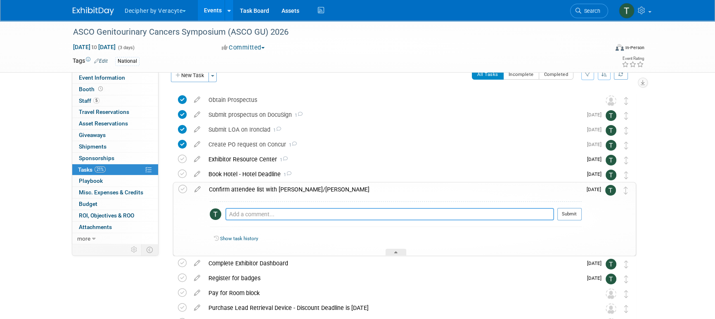
click at [262, 211] on textarea at bounding box center [390, 214] width 329 height 12
type textarea "Amy Wahba, Kathryn Pellegrini confirmed attendance."
click at [571, 211] on button "Submit" at bounding box center [570, 214] width 24 height 12
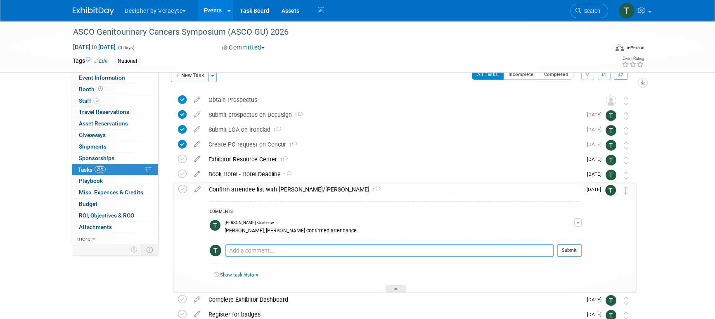
click at [325, 248] on textarea at bounding box center [390, 251] width 329 height 12
type textarea "Ryen and Jeff confirmed attendance."
click at [580, 246] on button "Submit" at bounding box center [570, 251] width 24 height 12
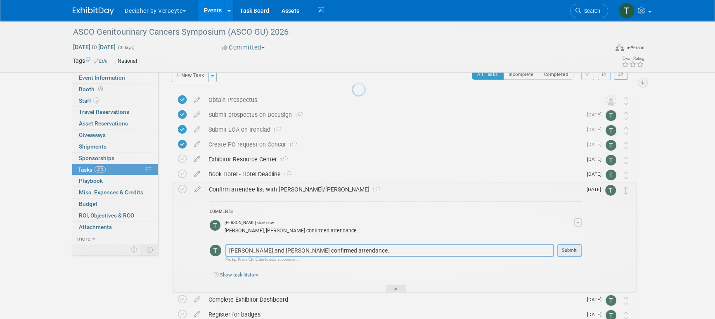
click at [577, 249] on body "Decipher by Veracyte Explore: My Workspaces 2 Go to Workspace: Corporate Events…" at bounding box center [357, 145] width 715 height 319
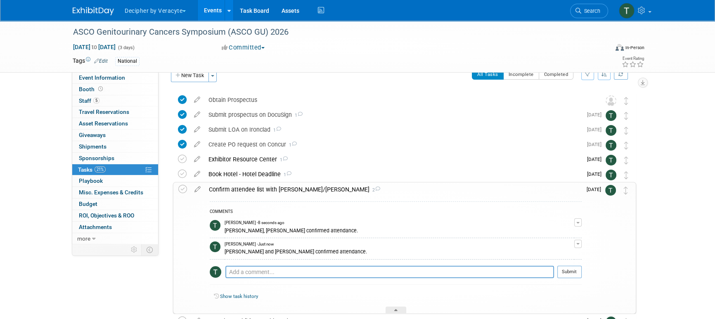
click at [216, 14] on link "Events" at bounding box center [213, 10] width 30 height 21
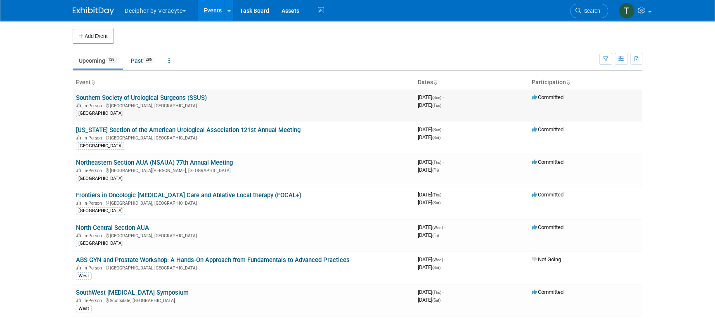
scroll to position [455, 0]
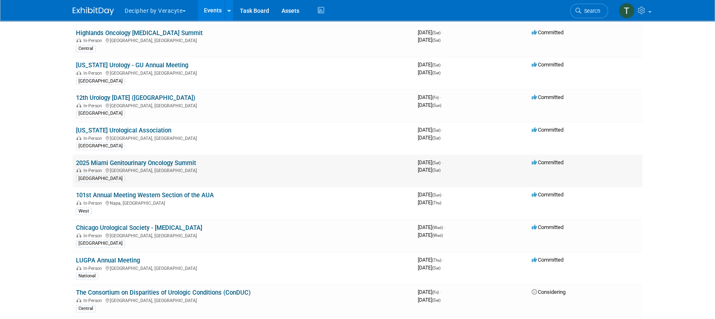
click at [169, 161] on link "2025 Miami Genitourinary Oncology Summit" at bounding box center [136, 162] width 120 height 7
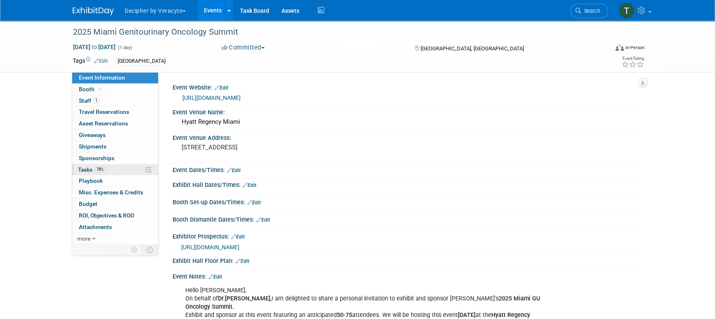
click at [133, 170] on link "78% Tasks 78%" at bounding box center [115, 169] width 86 height 11
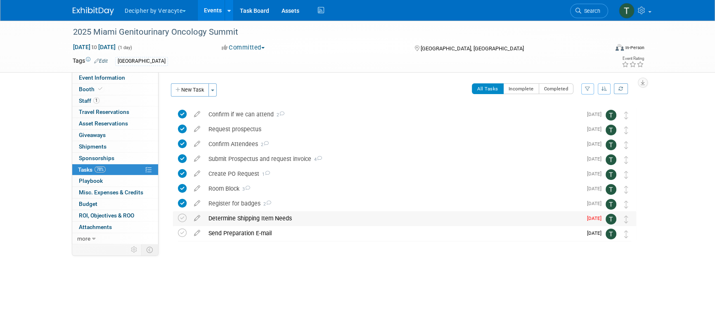
click at [225, 216] on div "Determine Shipping Item Needs" at bounding box center [393, 218] width 378 height 14
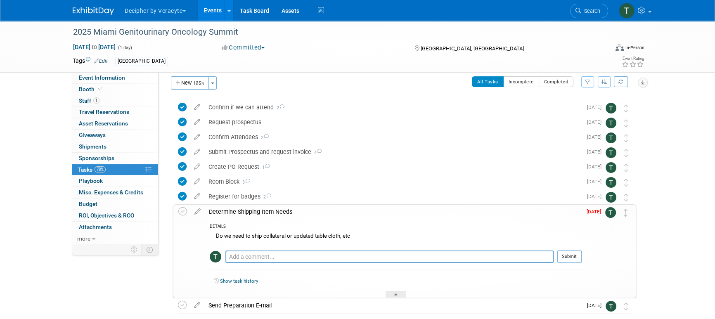
scroll to position [8, 0]
click at [266, 252] on textarea at bounding box center [390, 256] width 329 height 12
type textarea "opt 1 with lit"
click at [573, 256] on button "Submit" at bounding box center [570, 256] width 24 height 12
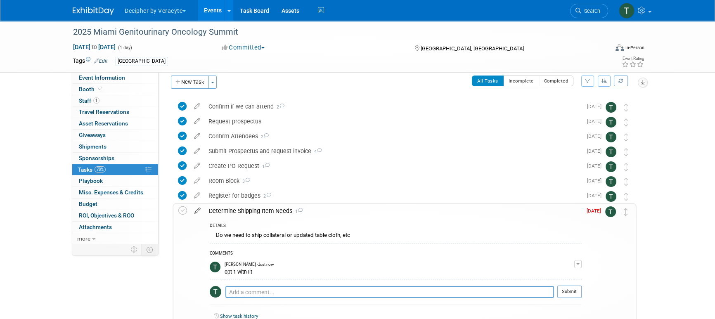
click at [197, 209] on icon at bounding box center [197, 209] width 14 height 10
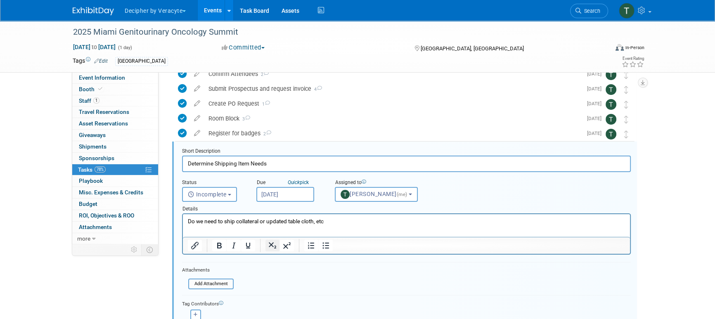
scroll to position [91, 0]
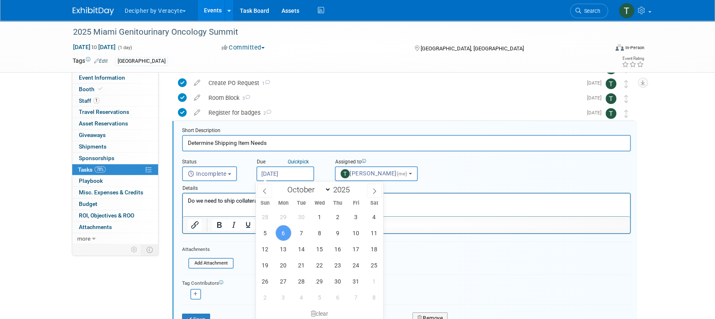
click at [292, 171] on input "[DATE]" at bounding box center [286, 173] width 58 height 15
click at [283, 284] on span "27" at bounding box center [284, 281] width 16 height 16
type input "Oct 27, 2025"
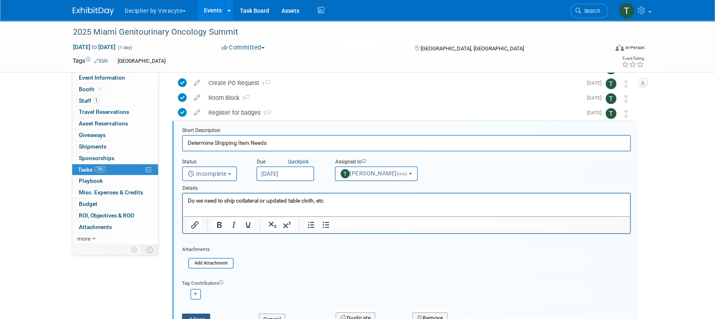
click at [205, 316] on button "Save" at bounding box center [196, 320] width 28 height 12
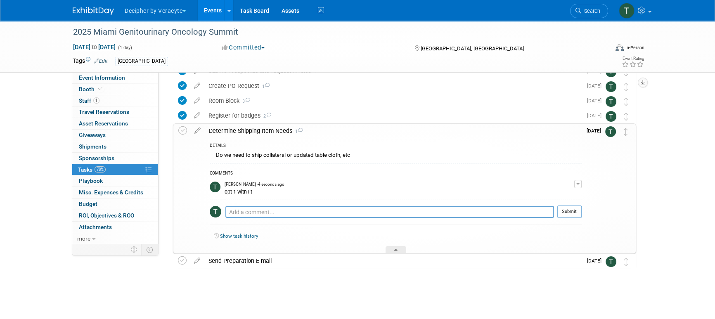
scroll to position [88, 0]
click at [216, 5] on link "Events" at bounding box center [213, 10] width 30 height 21
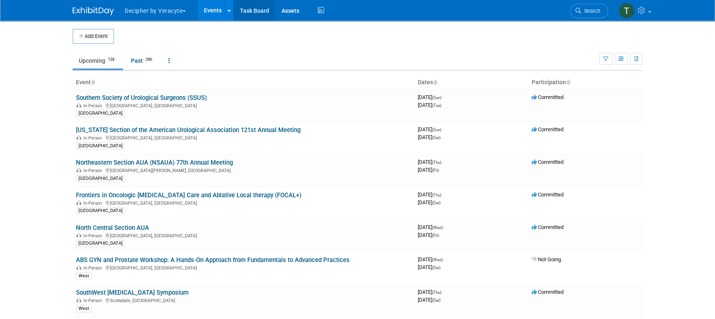
scroll to position [835, 0]
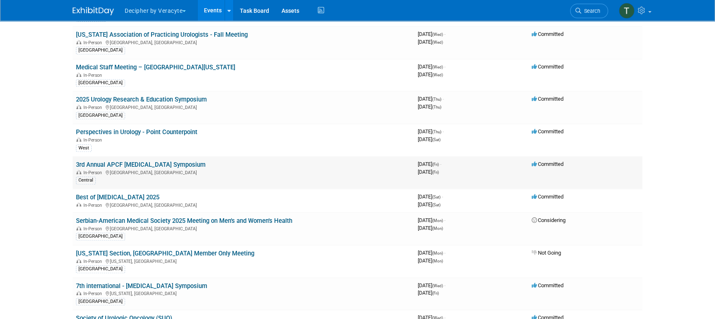
click at [143, 162] on link "3rd Annual APCF [MEDICAL_DATA] Symposium" at bounding box center [141, 164] width 130 height 7
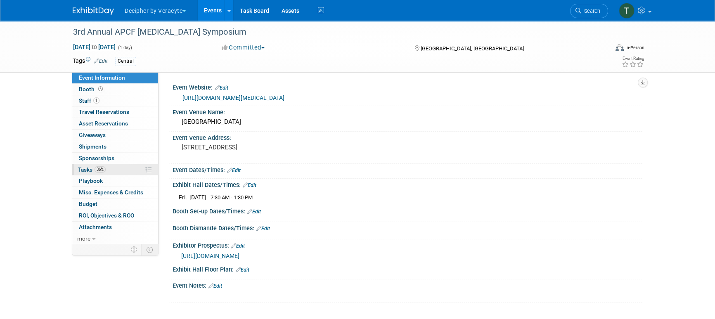
click at [126, 173] on link "36% Tasks 36%" at bounding box center [115, 169] width 86 height 11
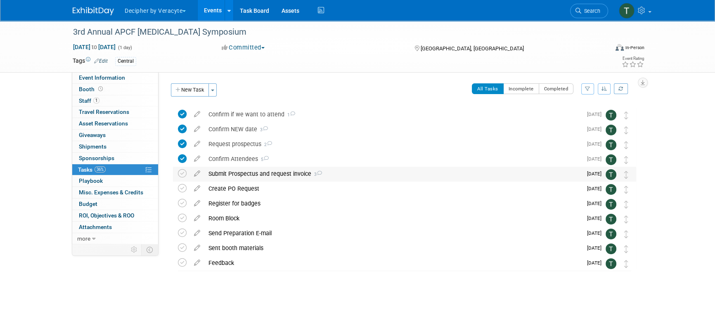
click at [233, 179] on div "Submit Prospectus and request invoice 3" at bounding box center [393, 174] width 378 height 14
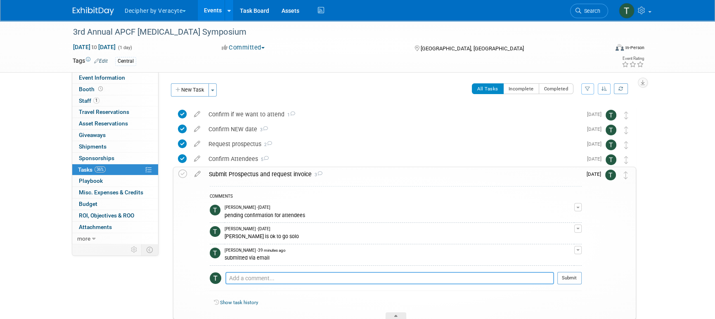
click at [248, 278] on textarea at bounding box center [390, 278] width 329 height 12
type textarea "submitted via email"
click at [585, 277] on td "Oct 8" at bounding box center [594, 243] width 24 height 152
click at [578, 276] on button "Submit" at bounding box center [570, 278] width 24 height 12
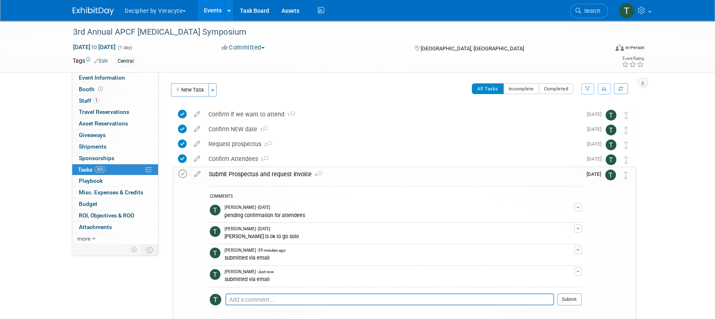
click at [180, 175] on icon at bounding box center [182, 174] width 9 height 9
click at [267, 176] on div "Submit Prospectus and request invoice 4" at bounding box center [393, 174] width 377 height 14
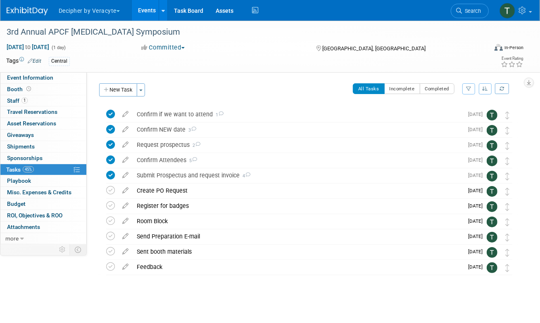
click at [147, 8] on link "Events" at bounding box center [147, 10] width 30 height 21
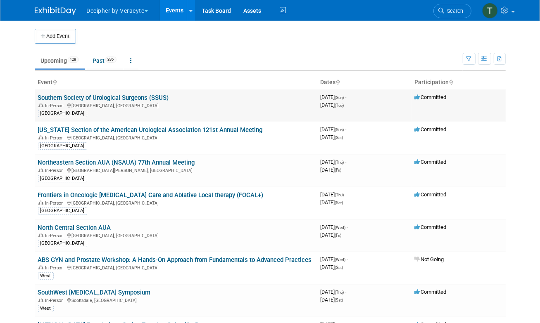
scroll to position [1301, 0]
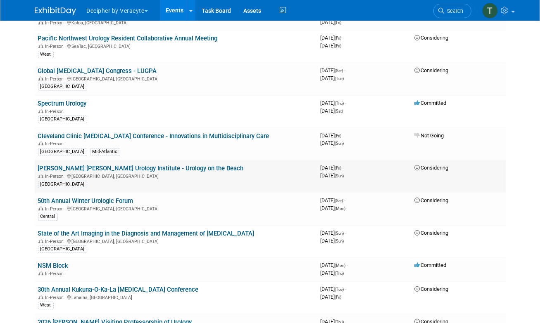
click at [148, 160] on td "[PERSON_NAME] [PERSON_NAME] Urology Institute - Urology on the Beach In-Person …" at bounding box center [176, 176] width 283 height 33
click at [148, 165] on link "[PERSON_NAME] [PERSON_NAME] Urology Institute - Urology on the Beach" at bounding box center [141, 168] width 206 height 7
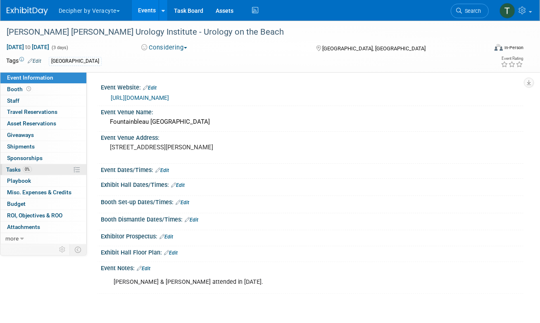
click at [47, 172] on link "0% Tasks 0%" at bounding box center [43, 169] width 86 height 11
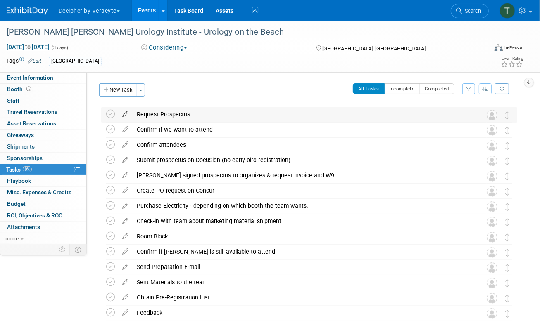
click at [126, 114] on icon at bounding box center [125, 112] width 14 height 10
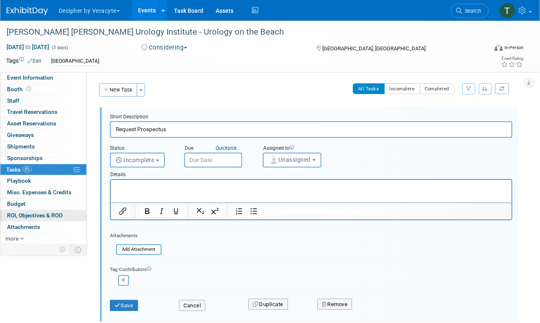
click at [59, 210] on link "0 ROI, Objectives & ROO 0" at bounding box center [43, 215] width 86 height 11
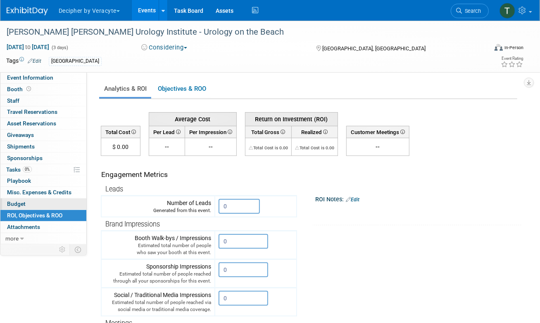
click at [59, 202] on link "Budget" at bounding box center [43, 204] width 86 height 11
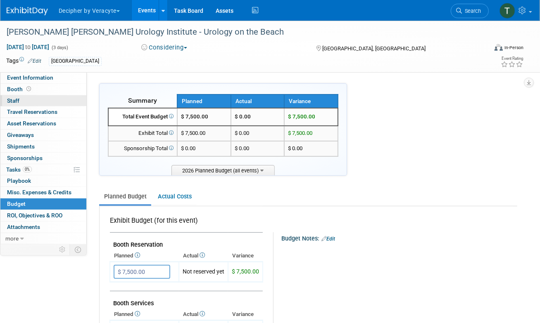
click at [64, 100] on link "0 Staff 0" at bounding box center [43, 100] width 86 height 11
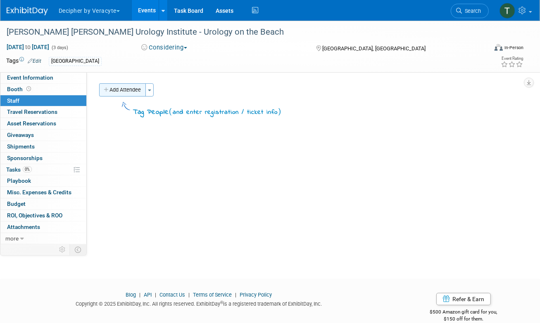
click at [136, 88] on button "Add Attendee" at bounding box center [122, 89] width 47 height 13
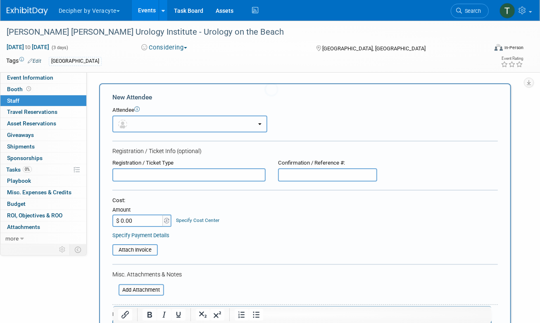
click at [150, 122] on button "button" at bounding box center [189, 124] width 155 height 17
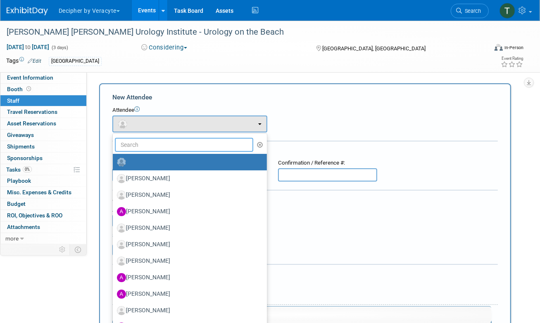
click at [156, 142] on input "text" at bounding box center [184, 145] width 138 height 14
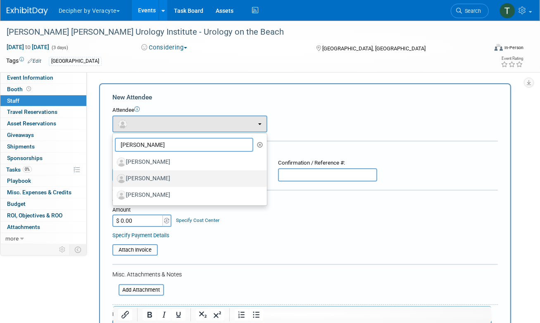
type input "ken"
click at [162, 179] on label "[PERSON_NAME]" at bounding box center [188, 178] width 142 height 13
click at [114, 179] on input "[PERSON_NAME]" at bounding box center [111, 177] width 5 height 5
select select "fea0647b-d02a-4673-b926-bc52aff451fe"
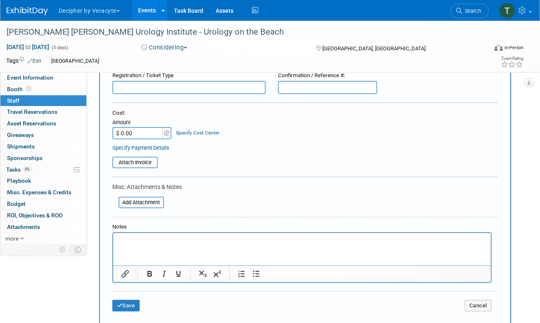
scroll to position [121, 0]
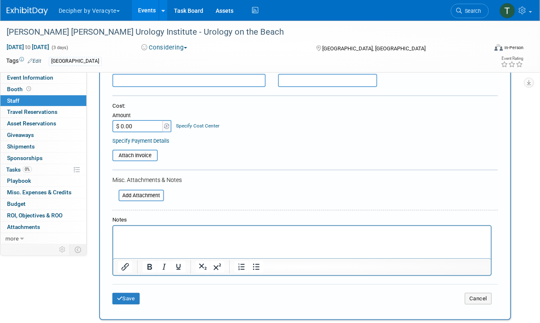
click at [135, 292] on div "Save Cancel" at bounding box center [304, 298] width 385 height 26
click at [135, 296] on button "Save" at bounding box center [125, 299] width 27 height 12
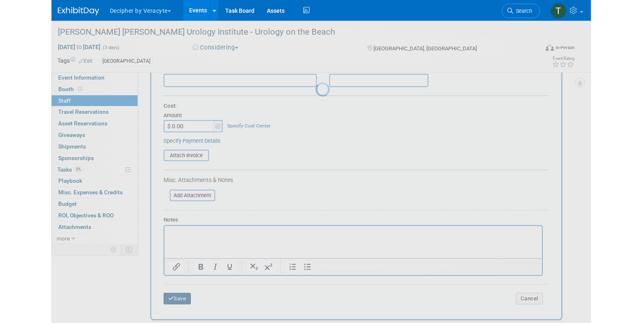
scroll to position [13, 0]
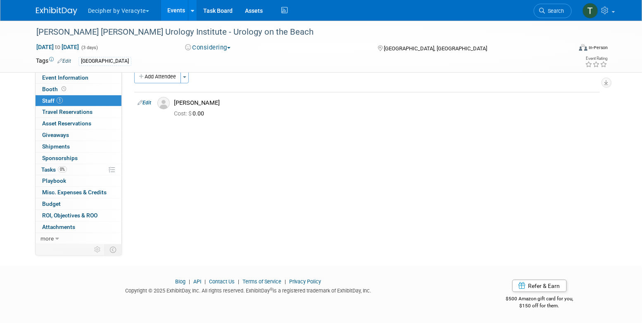
click at [159, 17] on button "Decipher by Veracyte" at bounding box center [123, 9] width 72 height 18
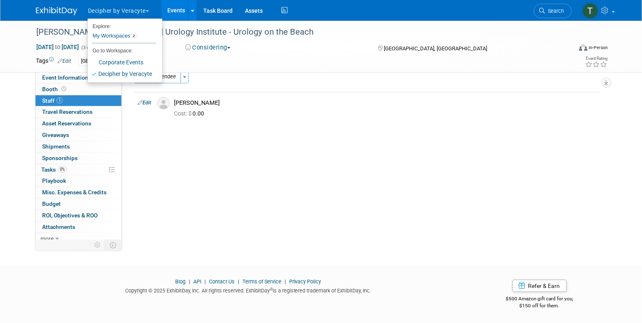
click at [178, 15] on link "Events" at bounding box center [176, 10] width 30 height 21
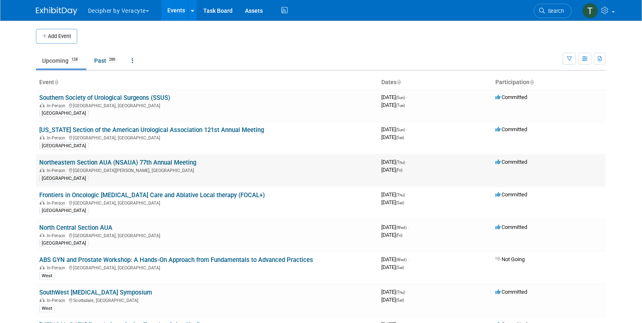
scroll to position [2196, 0]
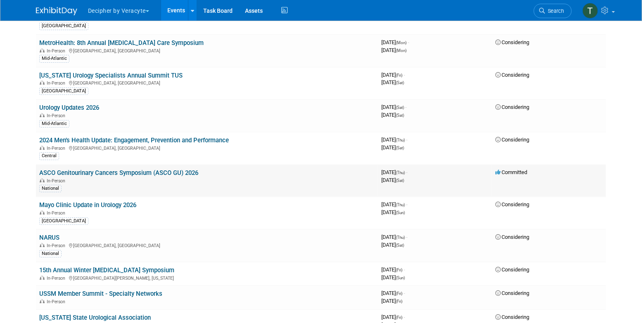
click at [184, 169] on link "ASCO Genitourinary Cancers Symposium (ASCO GU) 2026" at bounding box center [118, 172] width 159 height 7
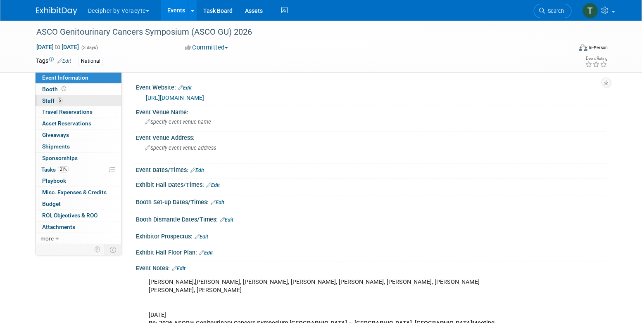
click at [105, 100] on link "5 Staff 5" at bounding box center [79, 100] width 86 height 11
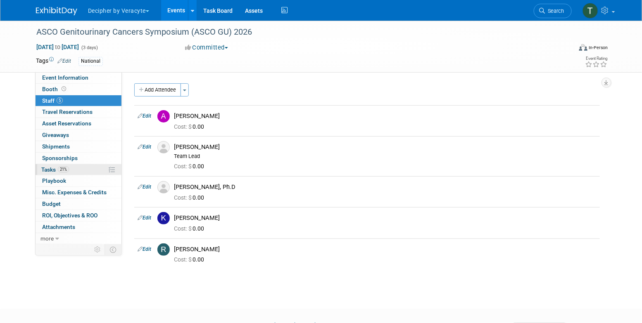
click at [81, 166] on link "21% Tasks 21%" at bounding box center [79, 169] width 86 height 11
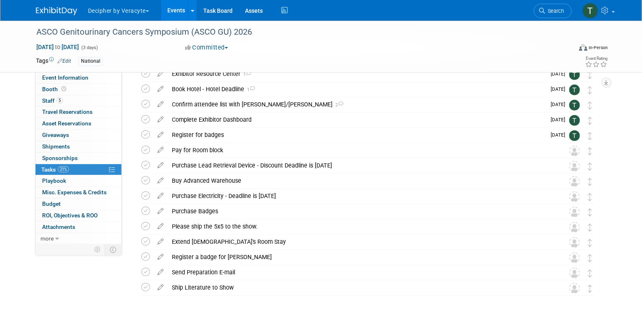
scroll to position [104, 0]
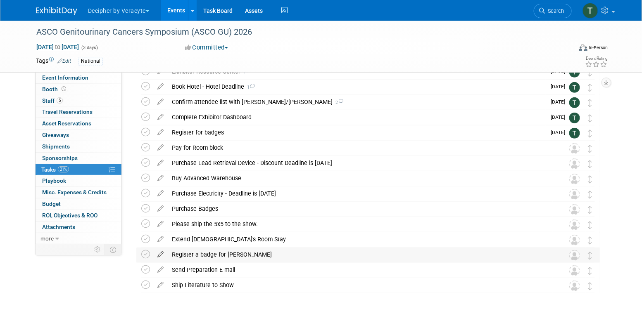
click at [157, 252] on icon at bounding box center [160, 253] width 14 height 10
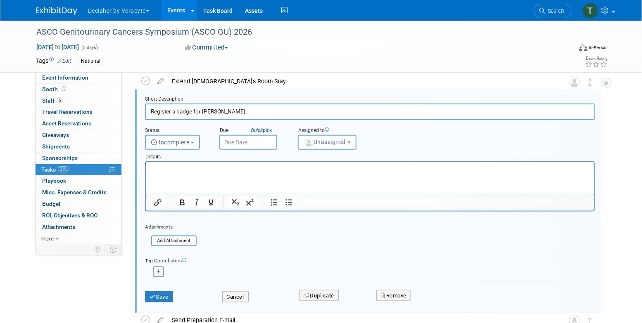
scroll to position [298, 0]
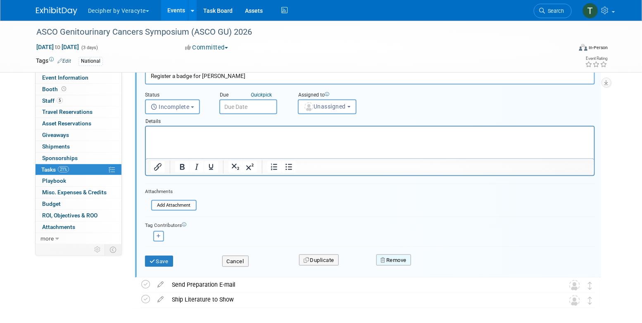
click at [395, 264] on button "Remove" at bounding box center [393, 261] width 35 height 12
click at [443, 271] on link "Yes" at bounding box center [440, 267] width 24 height 13
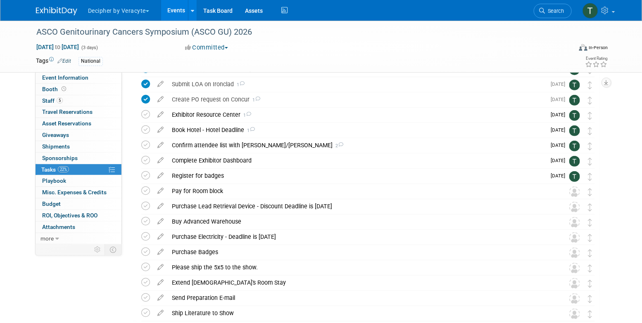
scroll to position [53, 0]
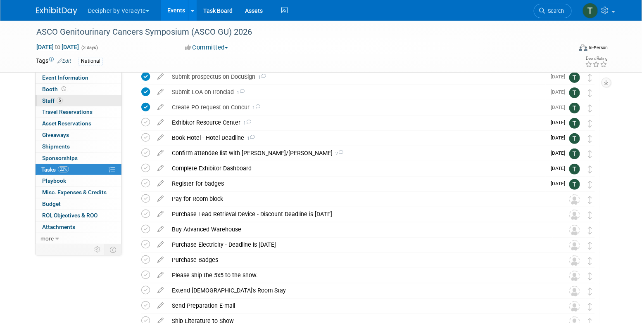
click at [70, 101] on link "5 Staff 5" at bounding box center [79, 100] width 86 height 11
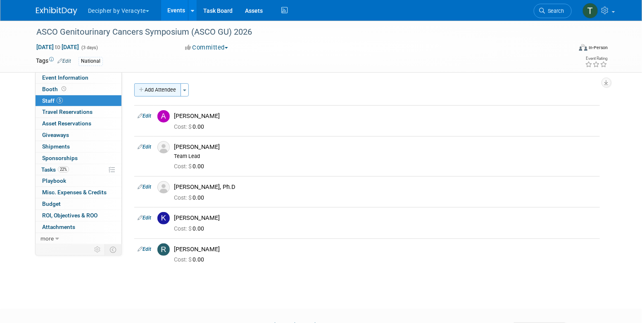
click at [164, 94] on button "Add Attendee" at bounding box center [157, 89] width 47 height 13
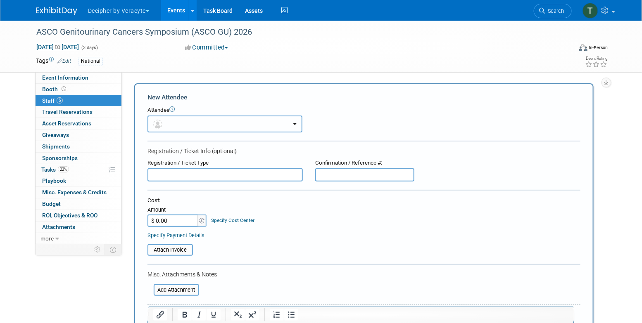
click at [177, 125] on button "button" at bounding box center [224, 124] width 155 height 17
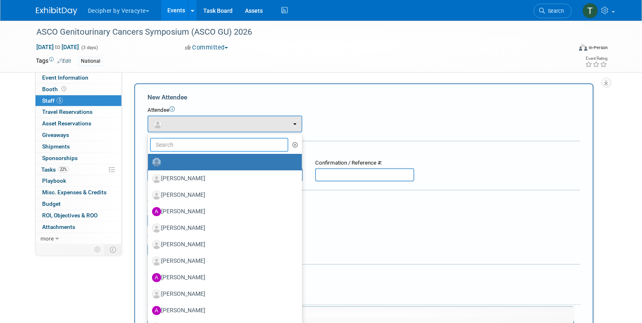
click at [178, 146] on input "text" at bounding box center [219, 145] width 138 height 14
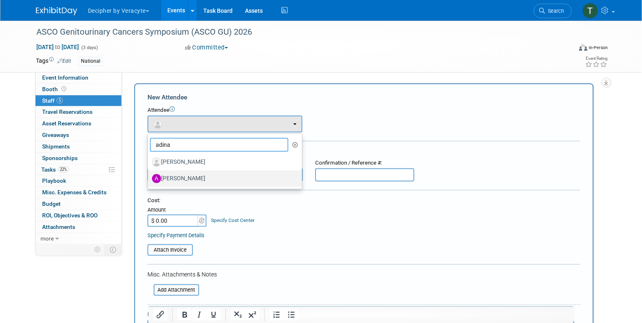
type input "adina"
click at [184, 178] on label "Adina Gerson-Gurwitz" at bounding box center [223, 178] width 142 height 13
click at [149, 178] on input "Adina Gerson-Gurwitz" at bounding box center [146, 177] width 5 height 5
select select "b12c3782-02f5-4494-a324-54f17d3464f2"
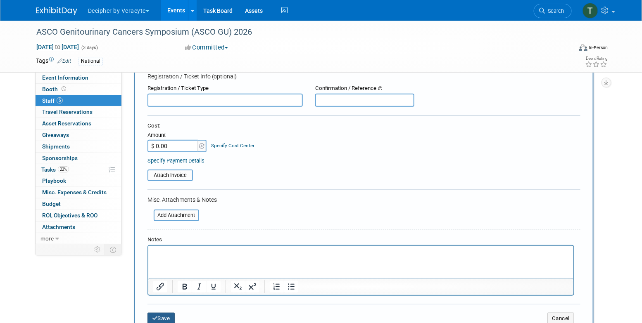
click at [167, 316] on button "Save" at bounding box center [160, 319] width 27 height 12
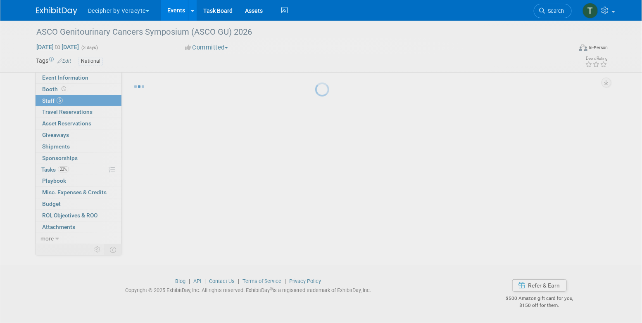
scroll to position [74, 0]
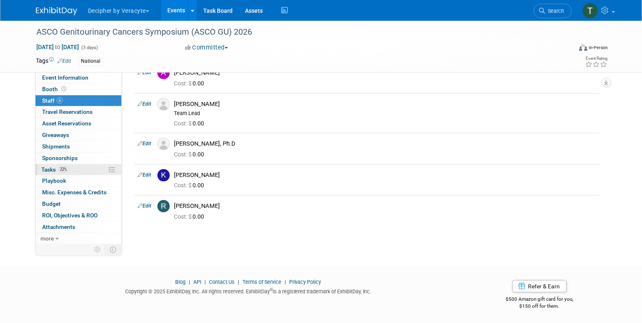
click at [108, 171] on link "22% Tasks 22%" at bounding box center [79, 169] width 86 height 11
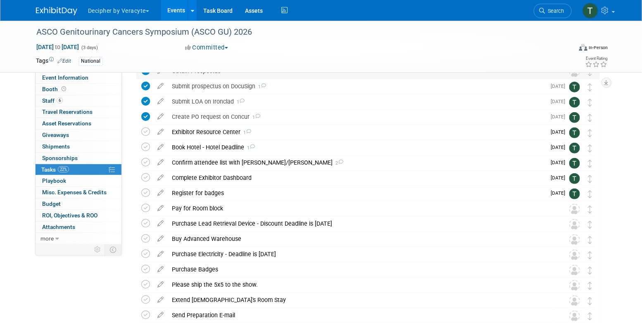
scroll to position [44, 0]
click at [230, 133] on div "Exhibitor Resource Center 1" at bounding box center [357, 132] width 378 height 14
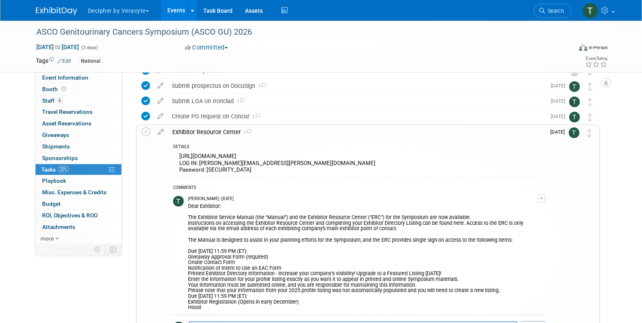
click at [231, 133] on div "Exhibitor Resource Center 1" at bounding box center [356, 132] width 377 height 14
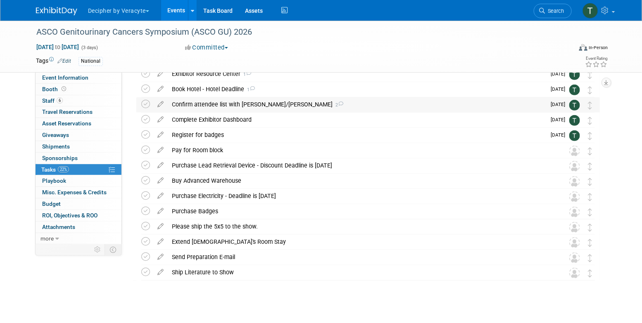
scroll to position [102, 0]
click at [162, 165] on icon at bounding box center [160, 163] width 14 height 10
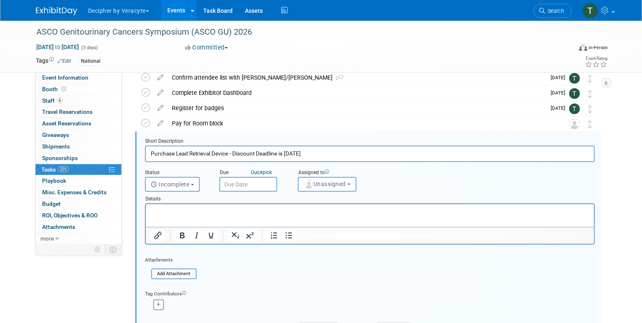
scroll to position [139, 0]
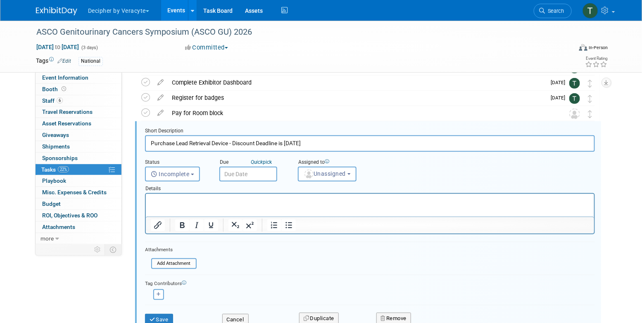
drag, startPoint x: 280, startPoint y: 143, endPoint x: 367, endPoint y: 142, distance: 86.7
click at [367, 142] on input "Purchase Lead Retrieval Device - Discount Deadline is January 14" at bounding box center [370, 143] width 450 height 16
type input "Purchase Lead Retrieval Device - Discount Deadline xxx"
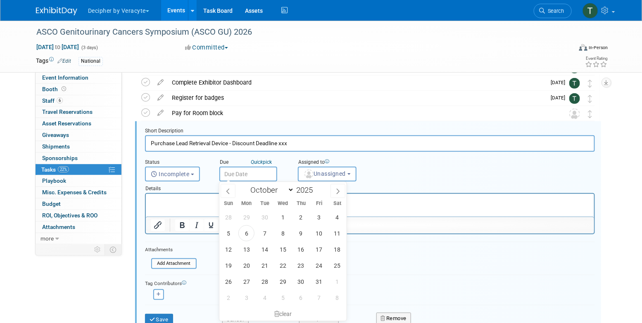
click at [250, 173] on input "text" at bounding box center [248, 174] width 58 height 15
click at [333, 189] on span at bounding box center [337, 191] width 15 height 14
select select "11"
click at [252, 246] on span "15" at bounding box center [246, 250] width 16 height 16
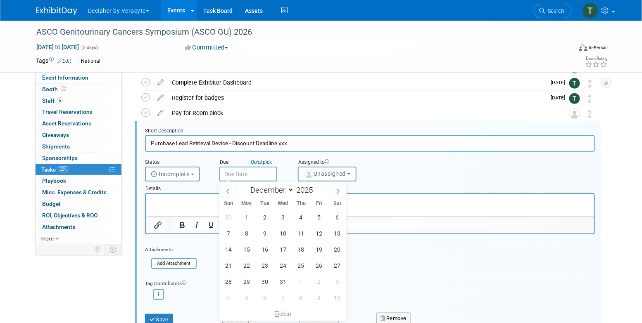
type input "Dec 15, 2025"
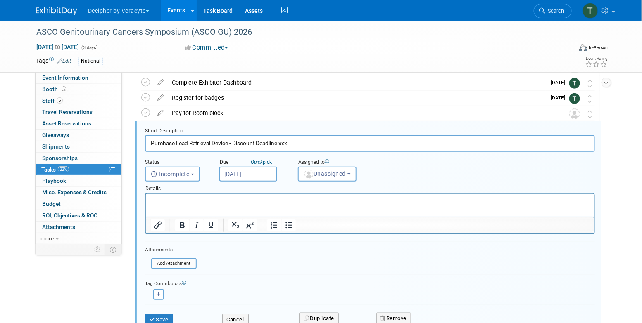
click at [256, 246] on form "Short Description Purchase Lead Retrieval Device - Discount Deadline xxx Status…" at bounding box center [370, 231] width 462 height 206
click at [332, 164] on div "Assigned to" at bounding box center [349, 163] width 103 height 8
click at [332, 176] on span "Unassigned" at bounding box center [325, 174] width 42 height 7
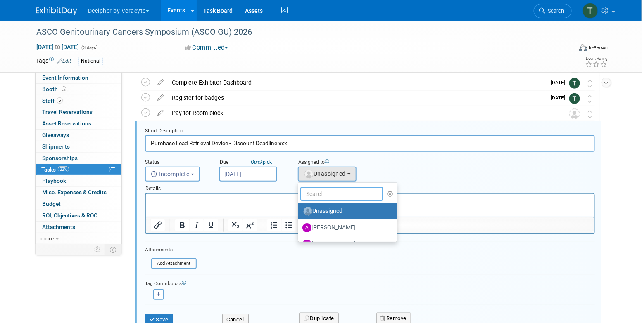
click at [332, 191] on input "text" at bounding box center [341, 194] width 83 height 14
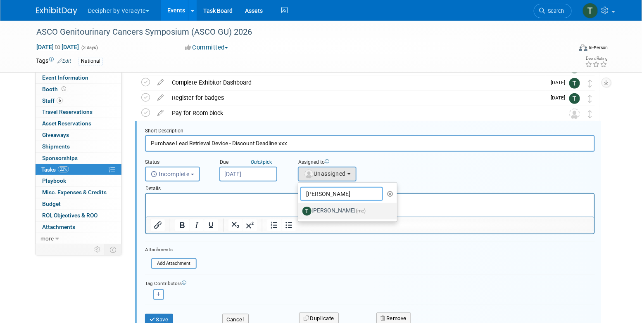
type input "tony"
click at [338, 218] on link "Tony Alvarado (me)" at bounding box center [347, 211] width 99 height 17
click at [337, 216] on label "Tony Alvarado (me)" at bounding box center [345, 211] width 86 height 13
click at [299, 213] on input "Tony Alvarado (me)" at bounding box center [296, 210] width 5 height 5
select select "3ceeba8c-a19a-4597-a609-6fba7c9a515a"
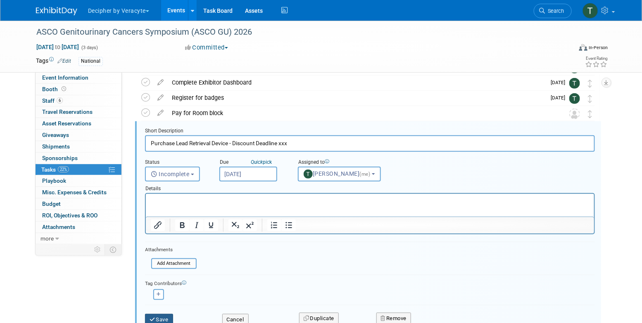
click at [167, 319] on button "Save" at bounding box center [159, 320] width 28 height 12
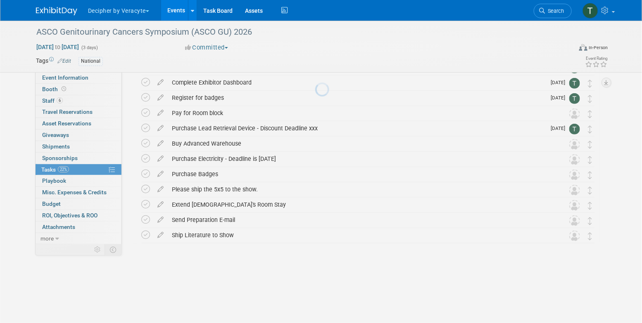
scroll to position [109, 0]
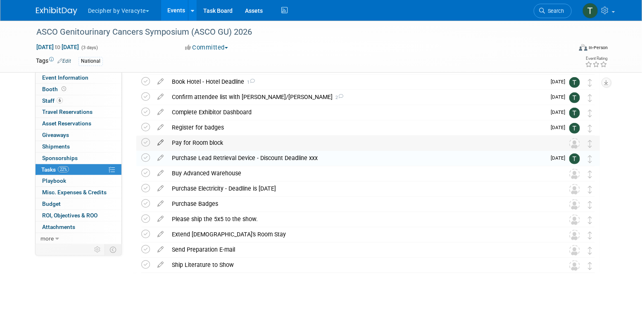
click at [161, 143] on icon at bounding box center [160, 141] width 14 height 10
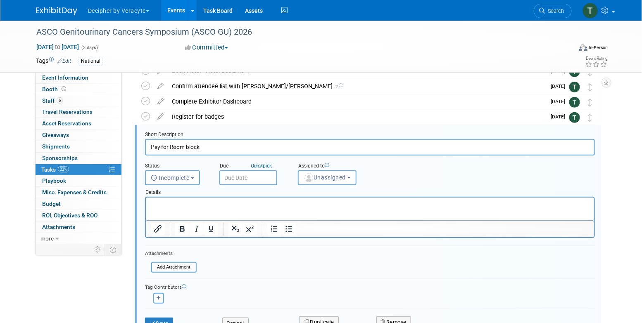
scroll to position [124, 0]
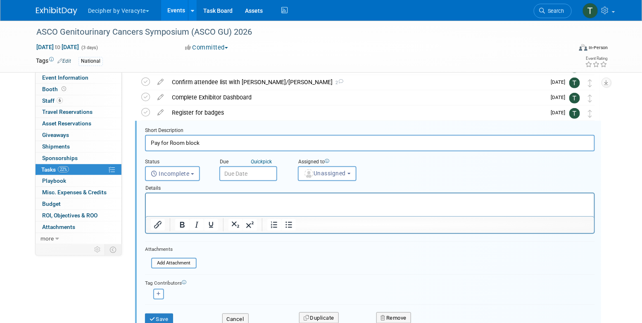
click at [268, 171] on input "text" at bounding box center [248, 173] width 58 height 15
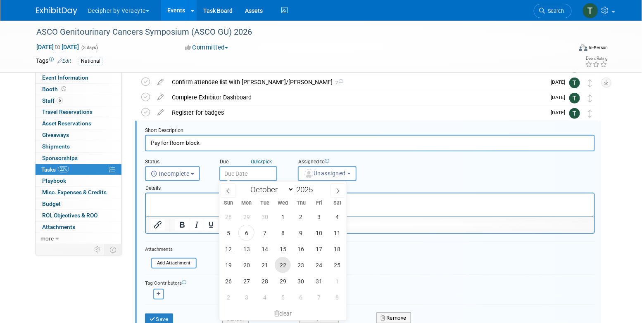
click at [280, 265] on span "22" at bounding box center [283, 265] width 16 height 16
type input "Oct 22, 2025"
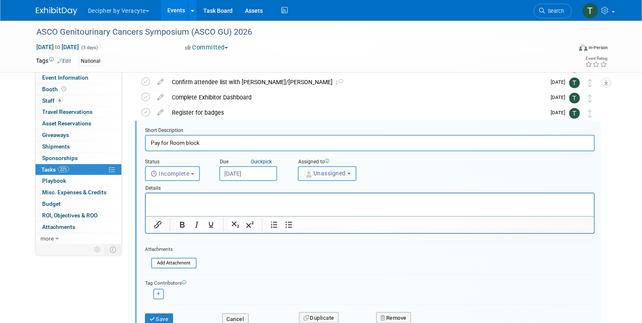
click at [321, 176] on span "Unassigned" at bounding box center [325, 173] width 42 height 7
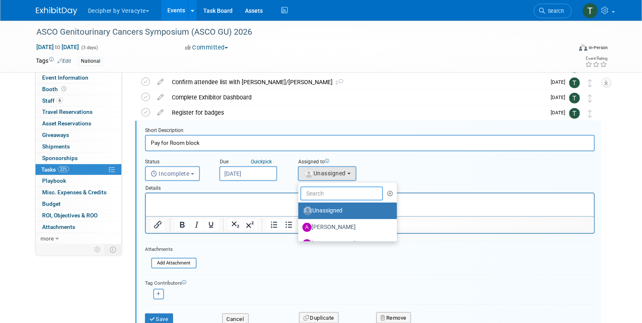
click at [322, 188] on input "text" at bounding box center [341, 194] width 83 height 14
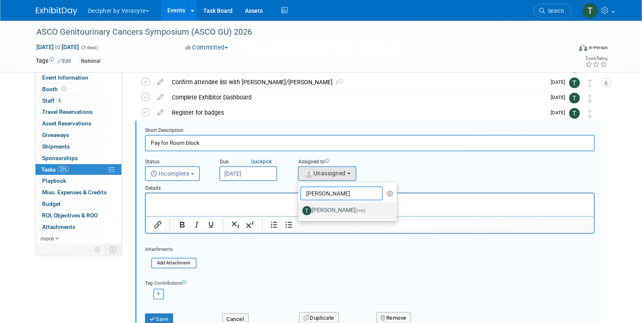
type input "tony"
click at [337, 211] on label "Tony Alvarado (me)" at bounding box center [345, 210] width 86 height 13
click at [299, 211] on input "Tony Alvarado (me)" at bounding box center [296, 209] width 5 height 5
select select "3ceeba8c-a19a-4597-a609-6fba7c9a515a"
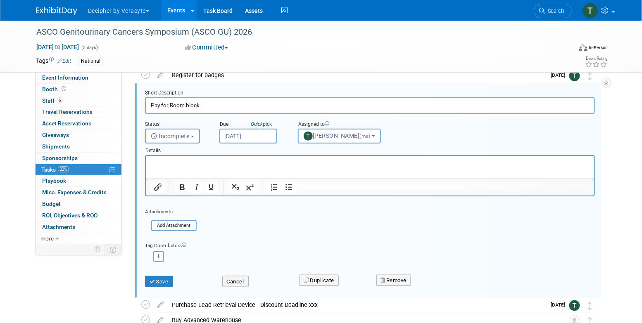
scroll to position [164, 0]
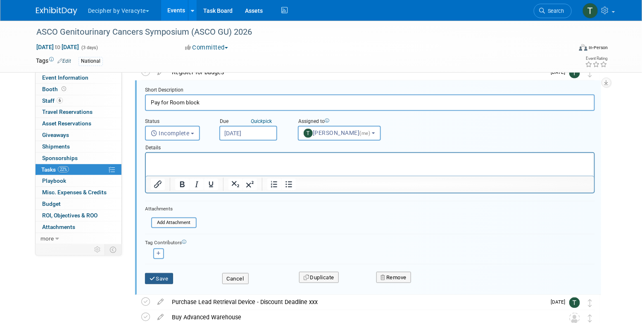
click at [163, 281] on button "Save" at bounding box center [159, 279] width 28 height 12
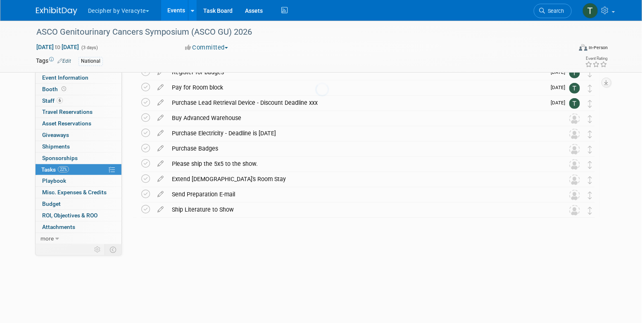
scroll to position [109, 0]
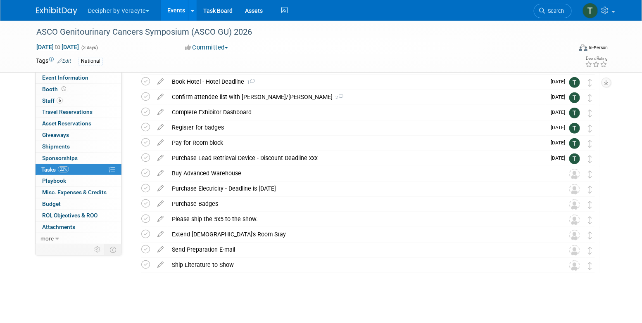
click at [184, 18] on link "Events" at bounding box center [176, 10] width 30 height 21
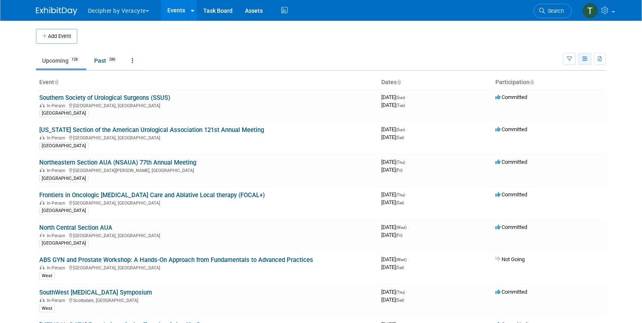
click at [582, 56] on button "button" at bounding box center [584, 59] width 13 height 12
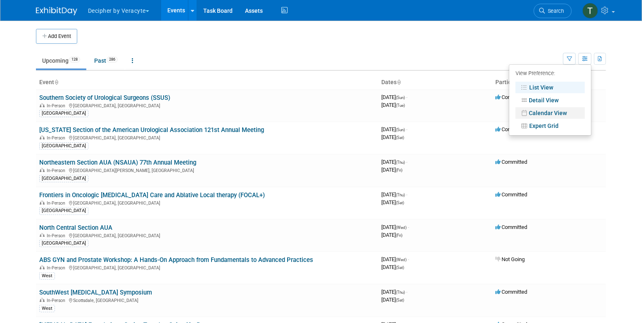
click at [565, 115] on link "Calendar View" at bounding box center [549, 113] width 69 height 12
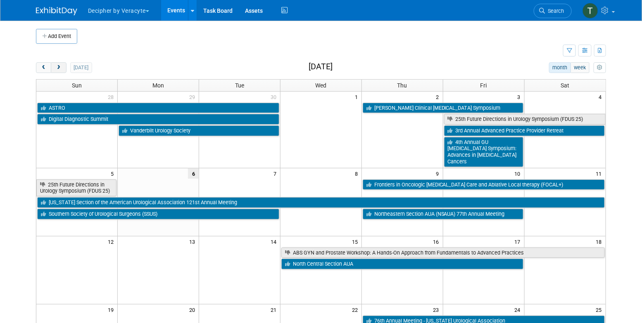
click at [58, 71] on button "next" at bounding box center [58, 67] width 15 height 11
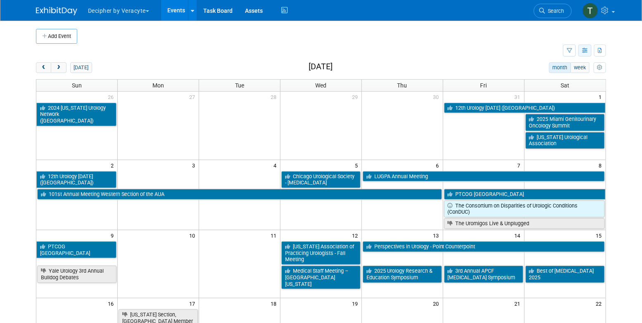
click at [589, 55] on button "button" at bounding box center [584, 51] width 13 height 12
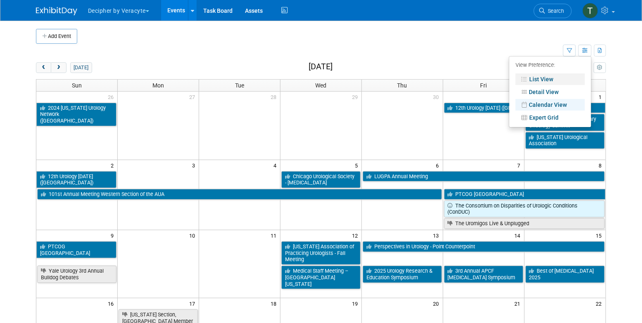
click at [563, 82] on link "List View" at bounding box center [549, 80] width 69 height 12
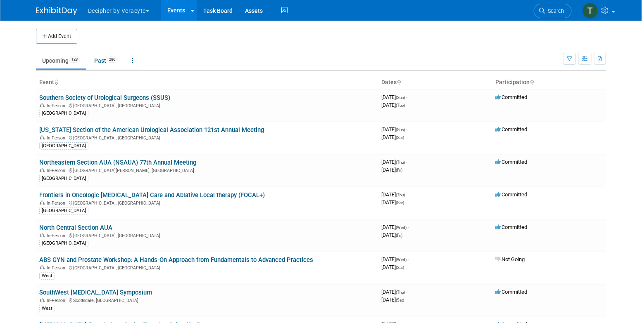
scroll to position [1301, 0]
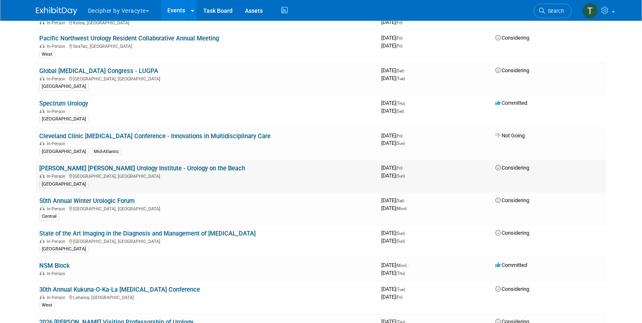
click at [173, 165] on link "[PERSON_NAME] [PERSON_NAME] Urology Institute - Urology on the Beach" at bounding box center [142, 168] width 206 height 7
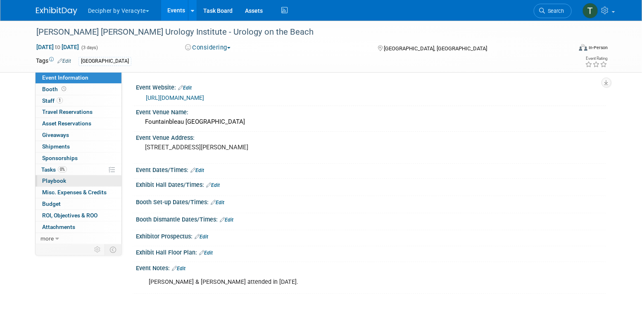
click at [69, 176] on link "0 Playbook 0" at bounding box center [79, 181] width 86 height 11
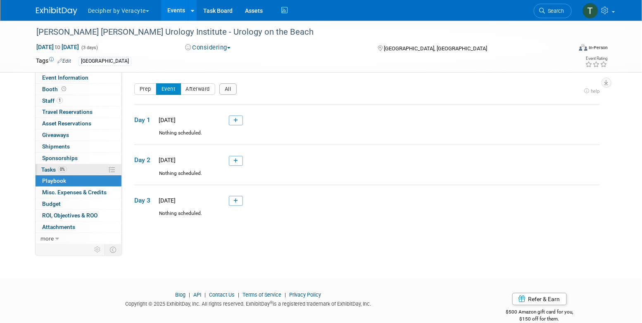
click at [75, 168] on link "0% Tasks 0%" at bounding box center [79, 169] width 86 height 11
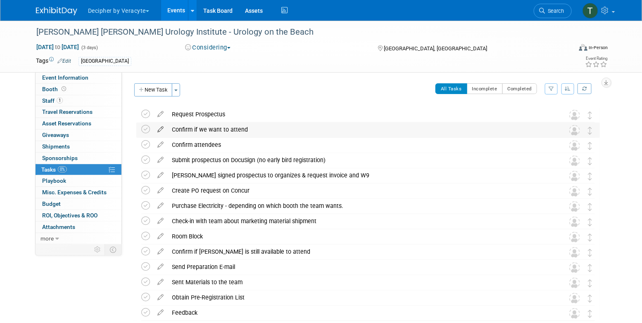
click at [161, 131] on icon at bounding box center [160, 128] width 14 height 10
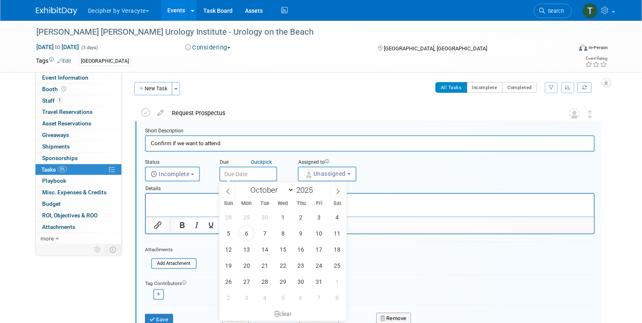
click at [244, 177] on input "text" at bounding box center [248, 174] width 58 height 15
click at [270, 276] on span "28" at bounding box center [265, 282] width 16 height 16
type input "Oct 28, 2025"
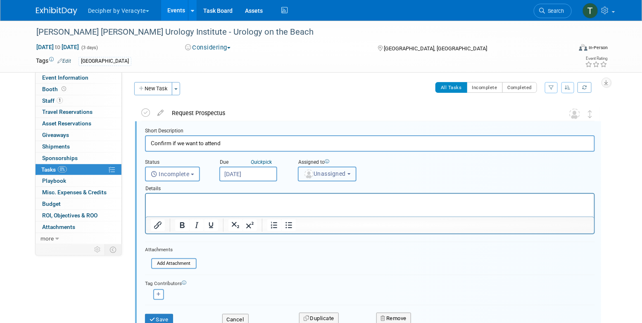
click at [329, 168] on button "Unassigned" at bounding box center [327, 174] width 59 height 15
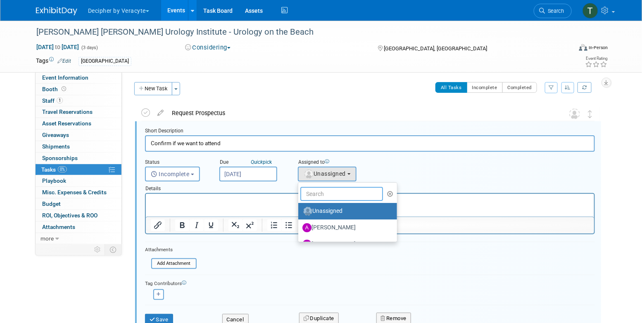
click at [329, 192] on input "text" at bounding box center [341, 194] width 83 height 14
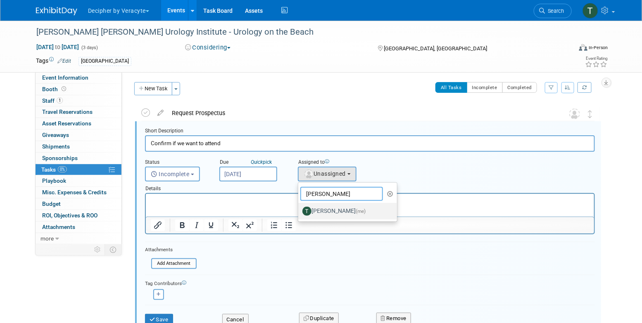
type input "tony"
click at [330, 210] on label "Tony Alvarado (me)" at bounding box center [345, 211] width 86 height 13
click at [299, 210] on input "Tony Alvarado (me)" at bounding box center [296, 210] width 5 height 5
select select "3ceeba8c-a19a-4597-a609-6fba7c9a515a"
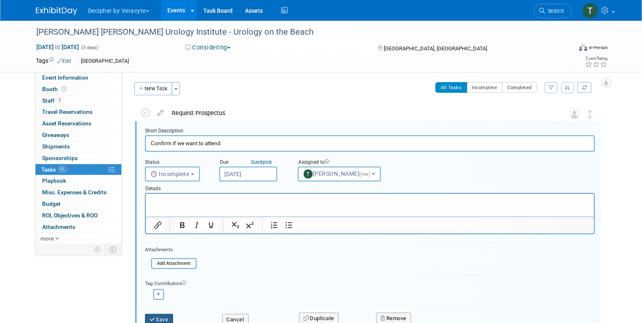
click at [168, 317] on button "Save" at bounding box center [159, 320] width 28 height 12
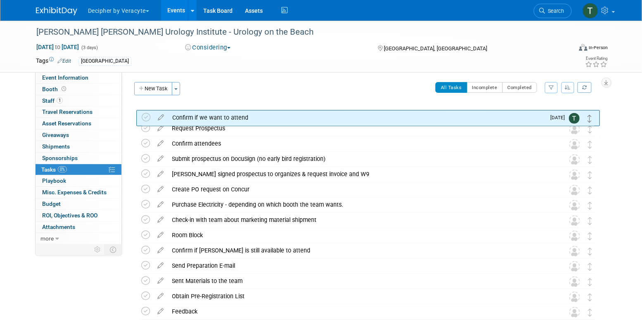
drag, startPoint x: 590, startPoint y: 127, endPoint x: 590, endPoint y: 115, distance: 12.4
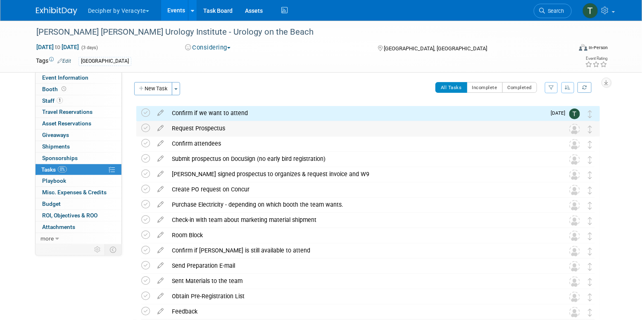
click at [145, 123] on td at bounding box center [147, 128] width 12 height 15
click at [145, 124] on icon at bounding box center [145, 128] width 9 height 9
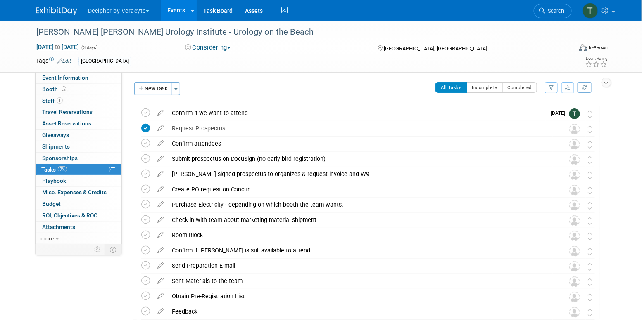
drag, startPoint x: 585, startPoint y: 124, endPoint x: 585, endPoint y: 106, distance: 17.3
click at [585, 106] on div "Desai Sethi Urology Institute - Urology on the Beach Miami Beach, FL Jan 16, 20…" at bounding box center [366, 213] width 468 height 214
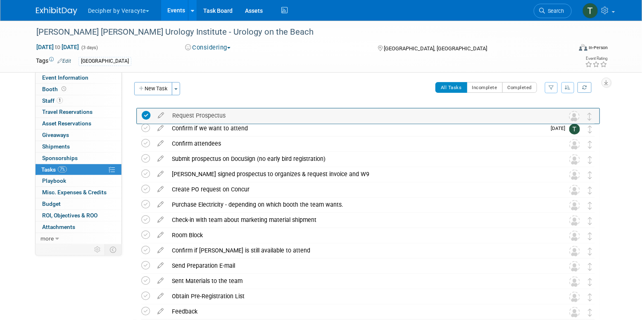
drag, startPoint x: 590, startPoint y: 126, endPoint x: 590, endPoint y: 111, distance: 14.5
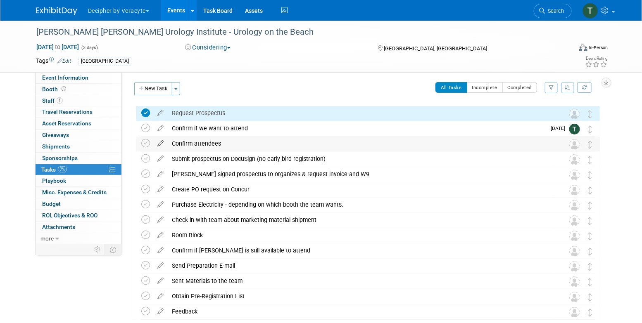
click at [161, 141] on icon at bounding box center [160, 142] width 14 height 10
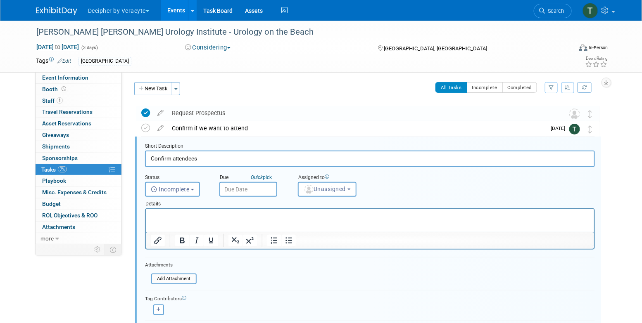
scroll to position [17, 0]
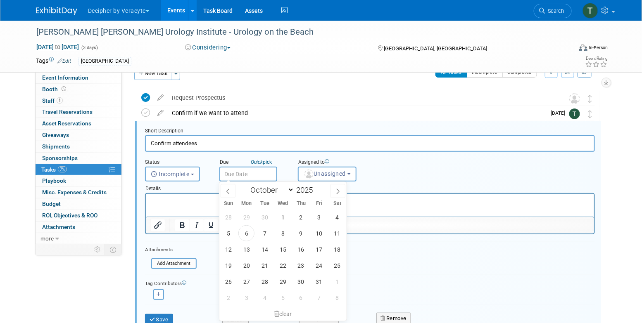
click at [247, 168] on input "text" at bounding box center [248, 174] width 58 height 15
click at [261, 265] on span "21" at bounding box center [265, 266] width 16 height 16
type input "Oct 21, 2025"
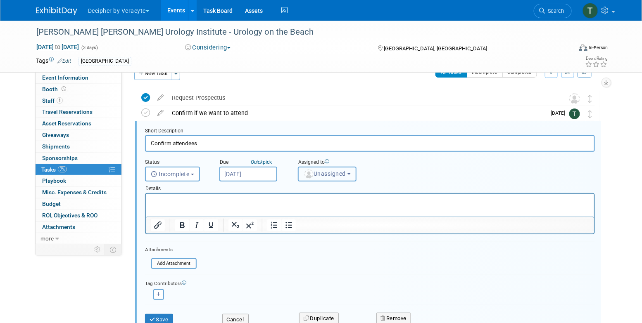
click at [320, 172] on span "Unassigned" at bounding box center [325, 174] width 42 height 7
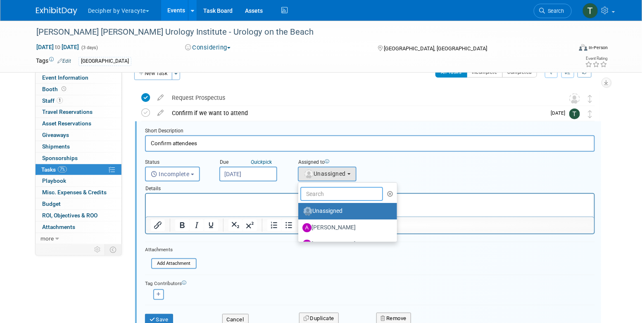
click at [320, 190] on input "text" at bounding box center [341, 194] width 83 height 14
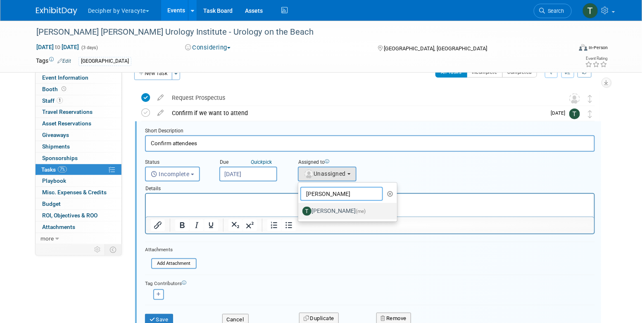
type input "tony"
click at [319, 211] on label "Tony Alvarado (me)" at bounding box center [345, 211] width 86 height 13
click at [299, 211] on input "Tony Alvarado (me)" at bounding box center [296, 210] width 5 height 5
select select "3ceeba8c-a19a-4597-a609-6fba7c9a515a"
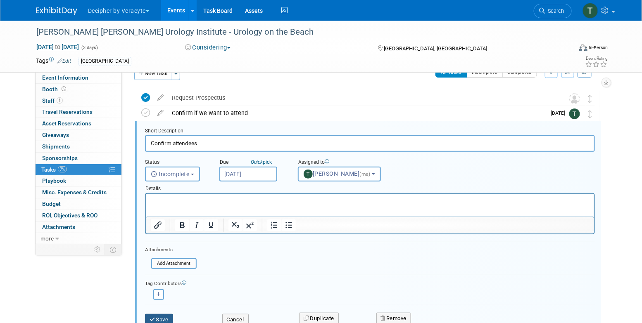
click at [166, 318] on button "Save" at bounding box center [159, 320] width 28 height 12
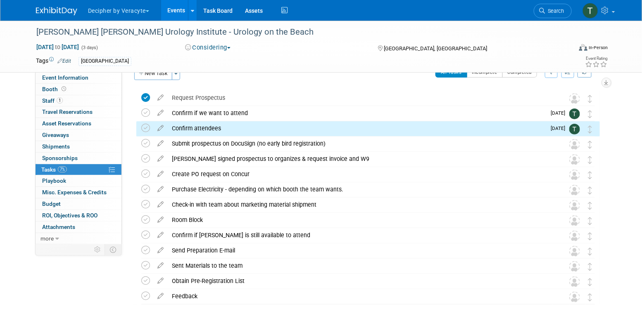
click at [250, 126] on div "Confirm attendees" at bounding box center [357, 128] width 378 height 14
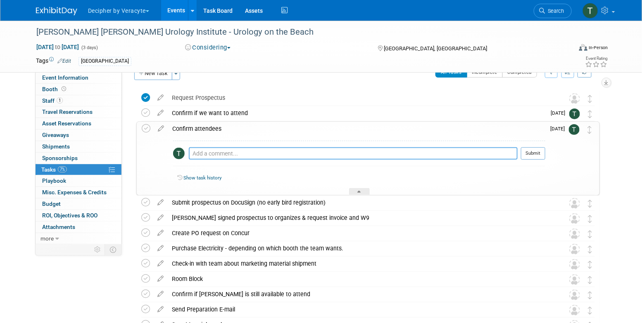
click at [250, 154] on textarea at bounding box center [353, 153] width 329 height 12
type textarea "Ken confirmed attendance."
click at [525, 160] on div at bounding box center [533, 163] width 24 height 6
click at [527, 152] on button "Submit" at bounding box center [533, 153] width 24 height 12
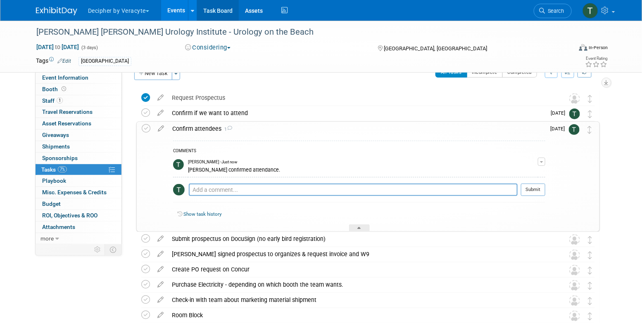
click at [216, 10] on link "Task Board" at bounding box center [218, 10] width 42 height 21
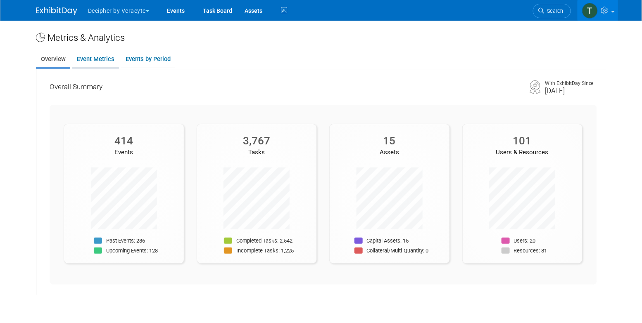
click at [96, 57] on link "Event Metrics" at bounding box center [95, 59] width 47 height 16
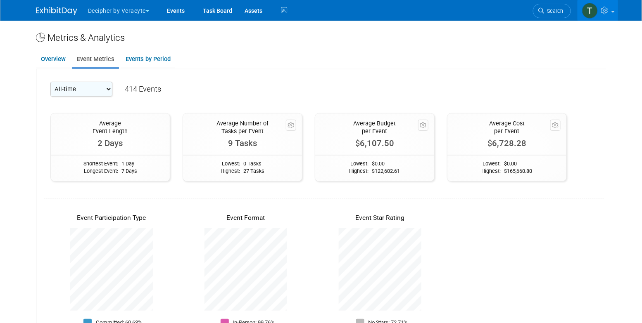
click at [90, 93] on select "All-time 2026 2025 2024 2023" at bounding box center [81, 89] width 62 height 15
select select "2025"
click at [50, 82] on select "All-time 2026 2025 2024 2023" at bounding box center [81, 89] width 62 height 15
click at [182, 15] on link "Events" at bounding box center [176, 10] width 30 height 21
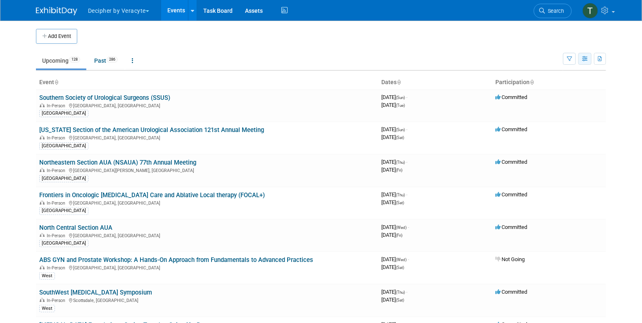
click at [585, 59] on icon "button" at bounding box center [585, 59] width 6 height 5
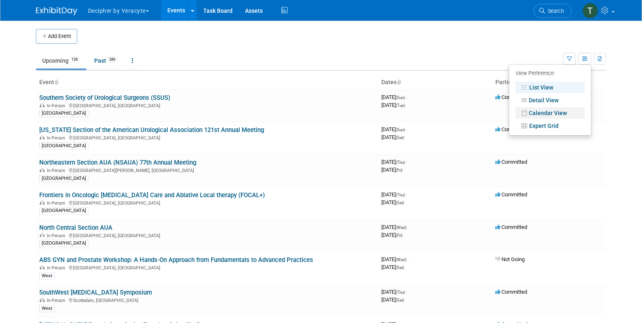
click at [535, 110] on link "Calendar View" at bounding box center [549, 113] width 69 height 12
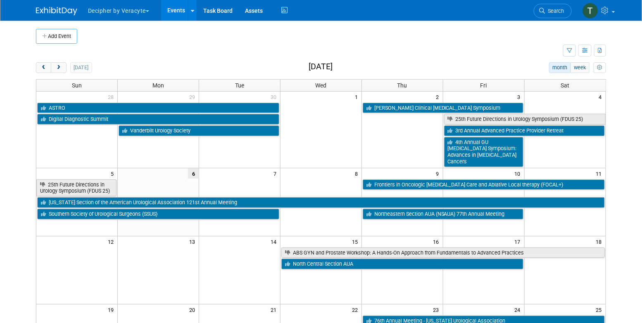
click at [58, 74] on div "[DATE] month week [DATE] Sun Mon Tue Wed Thu Fri Sat 28 29 30 1 2 3 4 ASTRO [PE…" at bounding box center [321, 305] width 570 height 487
click at [58, 70] on span "next" at bounding box center [58, 67] width 6 height 5
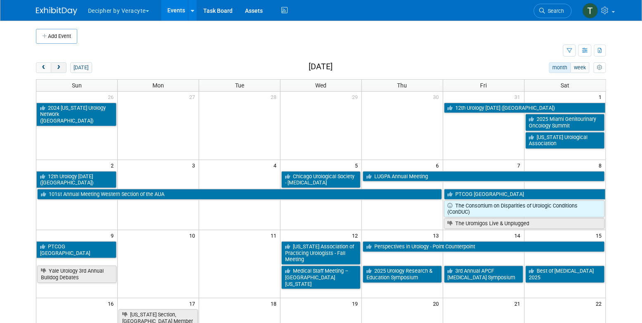
click at [59, 70] on span "next" at bounding box center [58, 67] width 6 height 5
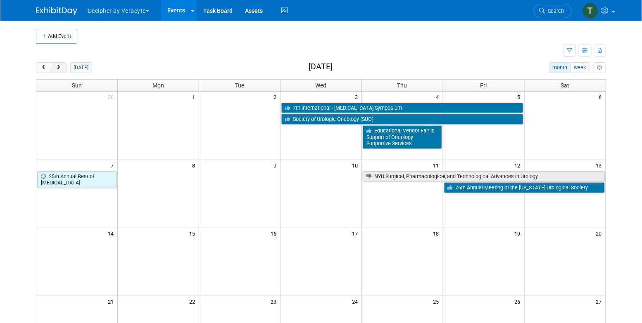
click at [66, 71] on button "next" at bounding box center [58, 67] width 15 height 11
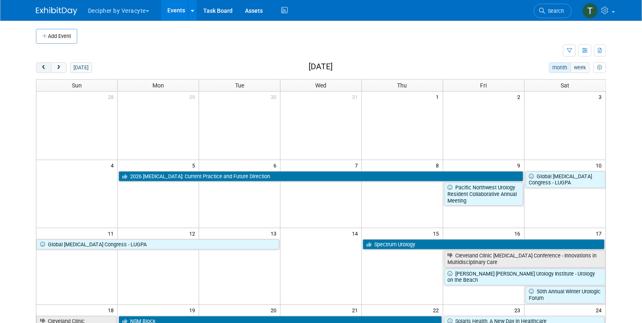
click at [47, 71] on button "prev" at bounding box center [43, 67] width 15 height 11
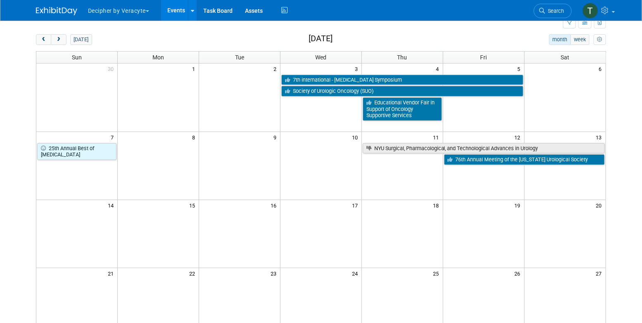
scroll to position [14, 0]
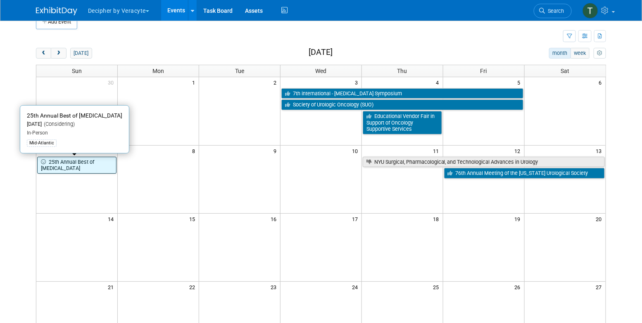
click at [102, 162] on link "25th Annual Best of [MEDICAL_DATA]" at bounding box center [76, 165] width 79 height 17
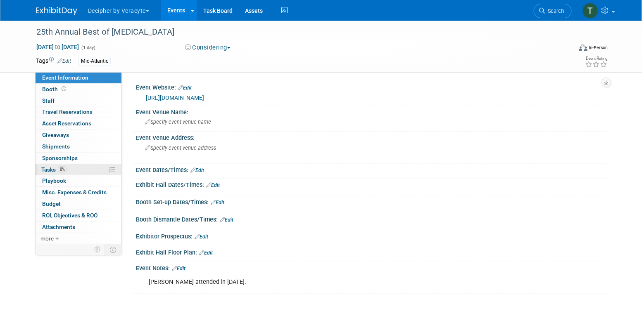
click at [98, 166] on link "0% Tasks 0%" at bounding box center [79, 169] width 86 height 11
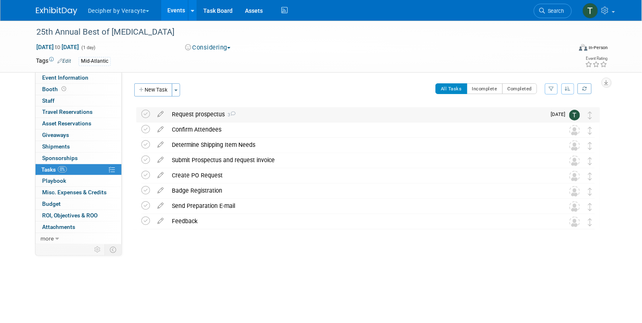
click at [211, 117] on div "Request prospectus 3" at bounding box center [357, 114] width 378 height 14
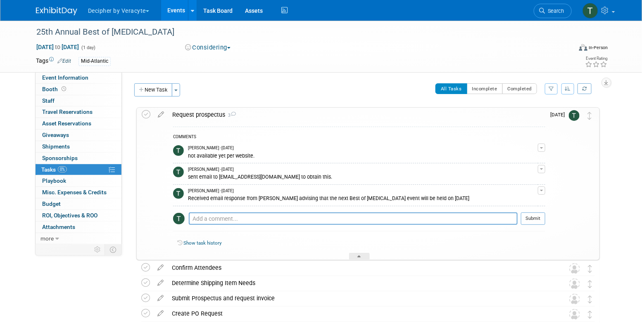
click at [230, 179] on div "sent email to zallerk@ccf.org to obtain this." at bounding box center [363, 177] width 350 height 8
drag, startPoint x: 256, startPoint y: 178, endPoint x: 219, endPoint y: 177, distance: 36.8
click at [219, 177] on div "sent email to zallerk@ccf.org to obtain this." at bounding box center [363, 177] width 350 height 8
copy div "zallerk@ccf.org"
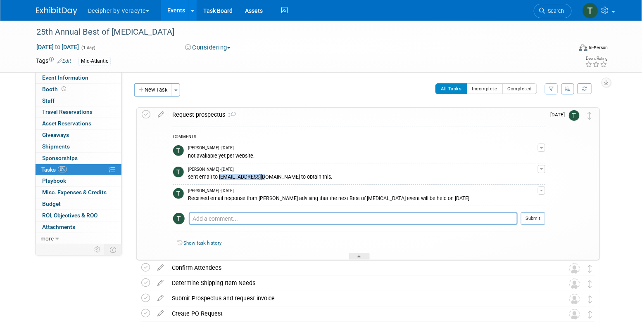
click at [174, 11] on link "Events" at bounding box center [176, 10] width 30 height 21
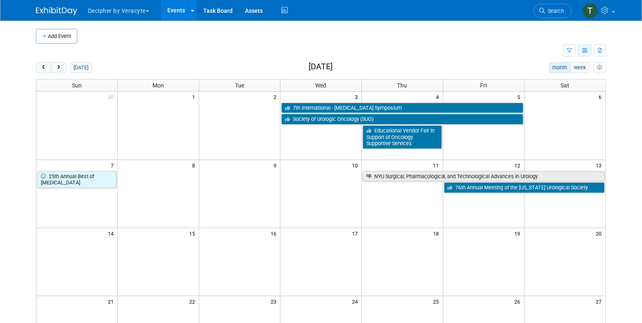
click at [579, 50] on button "button" at bounding box center [584, 51] width 13 height 12
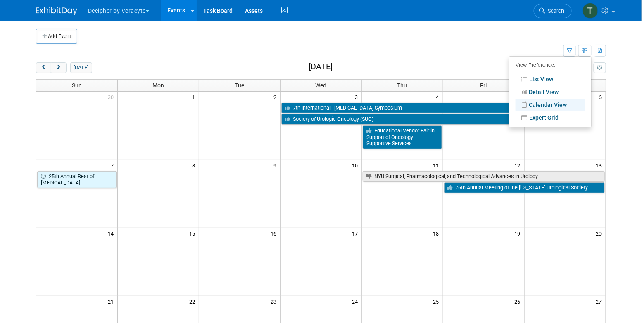
click at [561, 72] on li "View Preference:" at bounding box center [550, 66] width 82 height 14
click at [561, 73] on li "List View" at bounding box center [550, 79] width 82 height 13
click at [561, 75] on link "List View" at bounding box center [549, 80] width 69 height 12
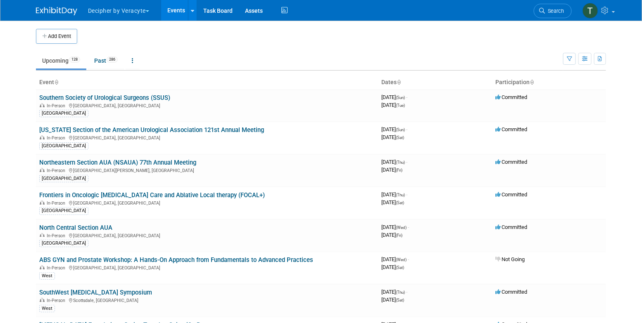
scroll to position [2196, 0]
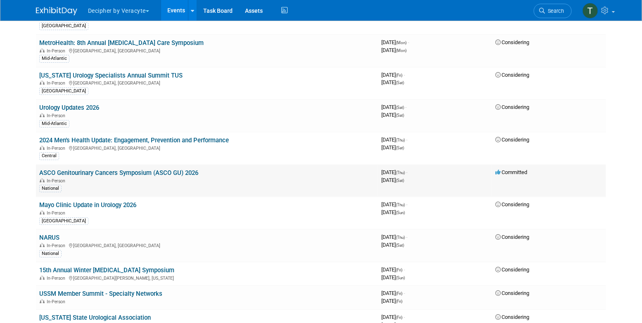
click at [196, 169] on link "ASCO Genitourinary Cancers Symposium (ASCO GU) 2026" at bounding box center [118, 172] width 159 height 7
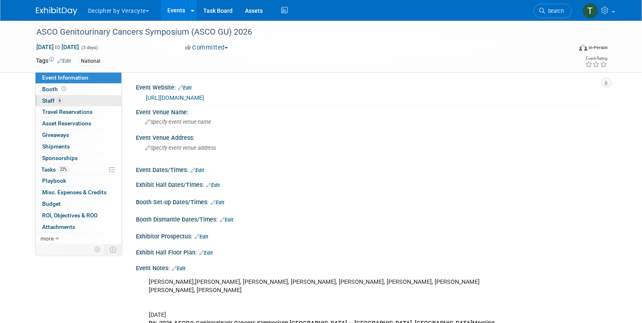
click at [91, 98] on link "6 Staff 6" at bounding box center [79, 100] width 86 height 11
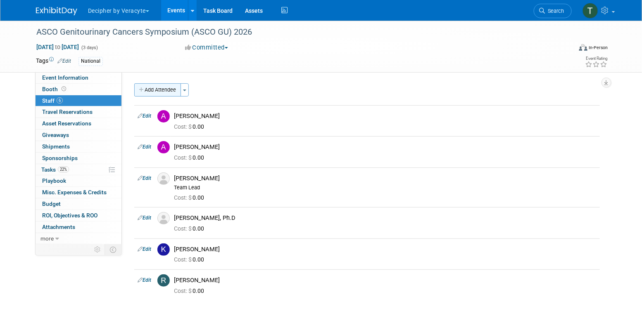
click at [170, 92] on button "Add Attendee" at bounding box center [157, 89] width 47 height 13
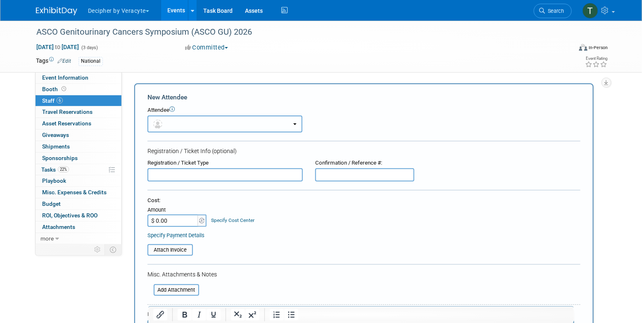
click at [181, 130] on button "button" at bounding box center [224, 124] width 155 height 17
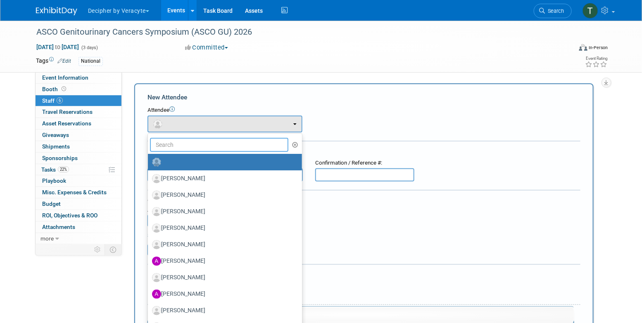
click at [181, 146] on input "text" at bounding box center [219, 145] width 138 height 14
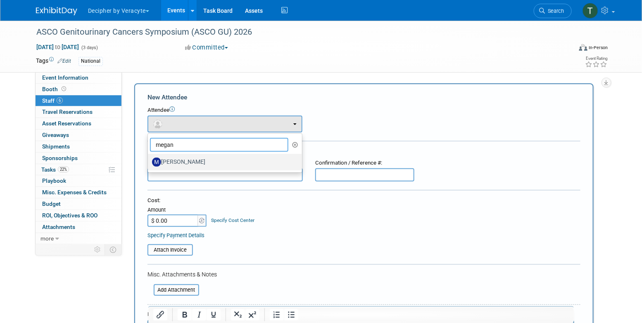
type input "megan"
click at [186, 169] on link "Megan Gorostiza" at bounding box center [225, 162] width 154 height 17
click at [185, 165] on label "Megan Gorostiza" at bounding box center [223, 162] width 142 height 13
click at [149, 164] on input "Megan Gorostiza" at bounding box center [146, 161] width 5 height 5
select select "e97b4eb9-a36a-4a43-8153-febe91f321e1"
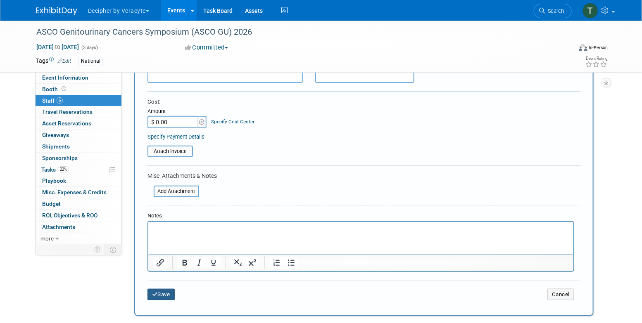
click at [171, 294] on button "Save" at bounding box center [160, 295] width 27 height 12
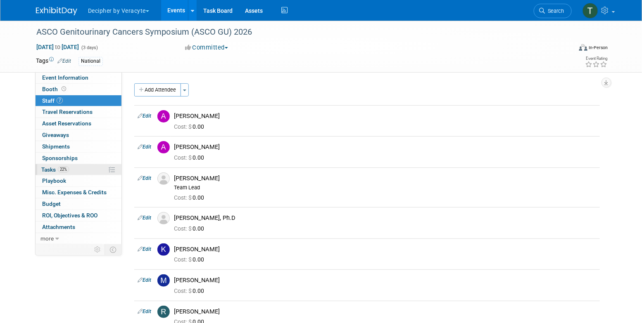
click at [72, 175] on link "22% Tasks 22%" at bounding box center [79, 169] width 86 height 11
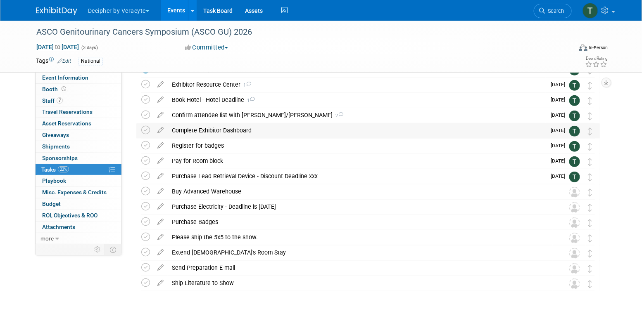
scroll to position [109, 0]
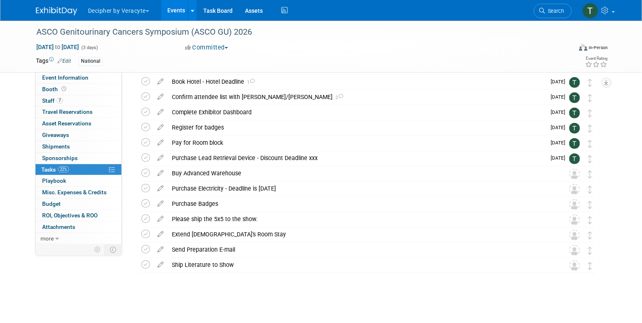
click at [182, 17] on link "Events" at bounding box center [176, 10] width 30 height 21
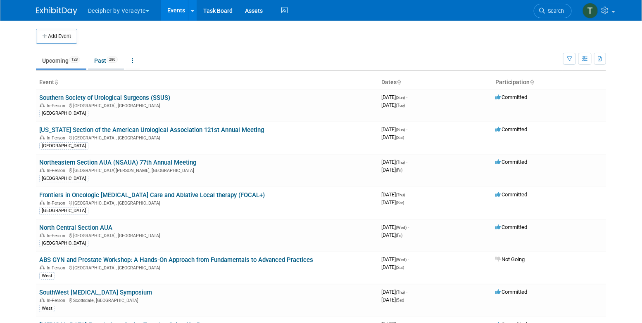
click at [109, 57] on link "Past 286" at bounding box center [106, 61] width 36 height 16
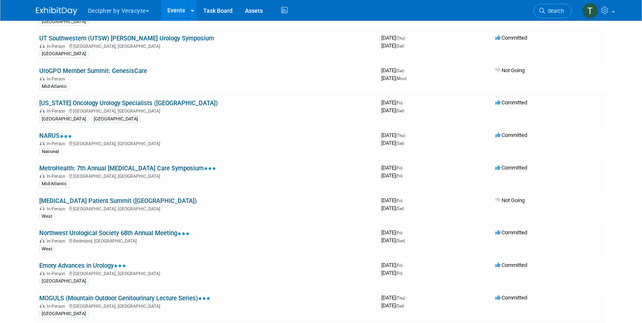
scroll to position [654, 0]
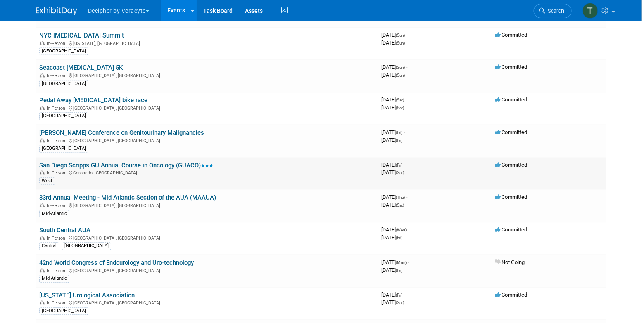
click at [188, 163] on link "San Diego Scripps GU Annual Course in Oncology (GUACO)" at bounding box center [126, 165] width 174 height 7
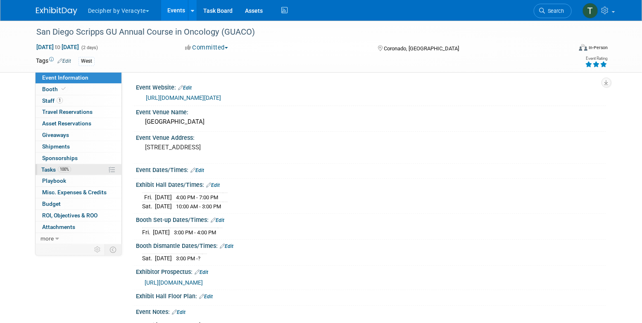
click at [99, 172] on link "100% Tasks 100%" at bounding box center [79, 169] width 86 height 11
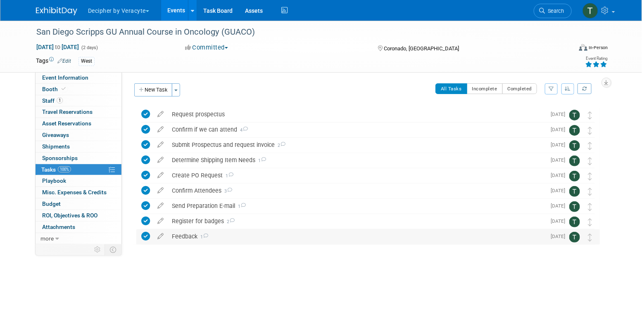
click at [218, 238] on div "Feedback 1" at bounding box center [357, 237] width 378 height 14
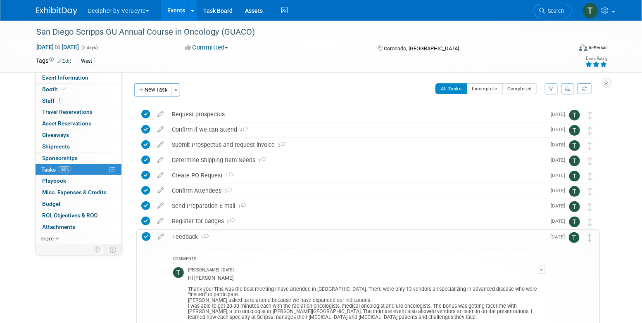
scroll to position [17, 0]
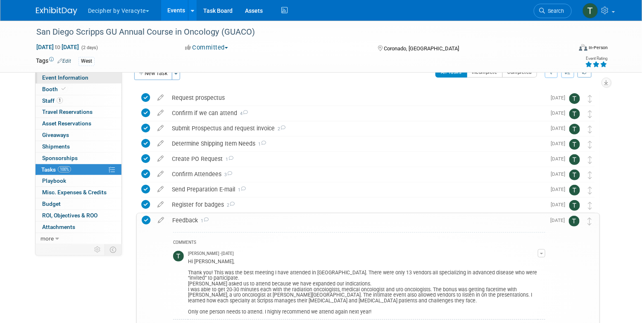
click at [110, 83] on link "Event Information" at bounding box center [79, 77] width 86 height 11
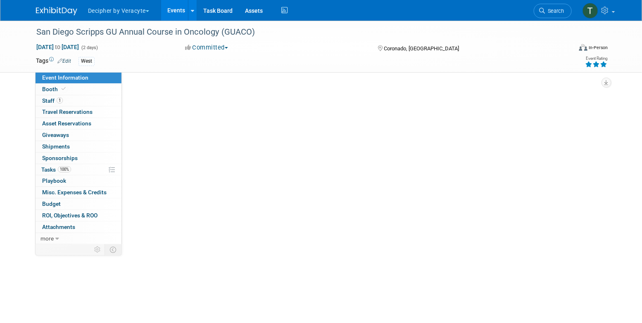
scroll to position [0, 0]
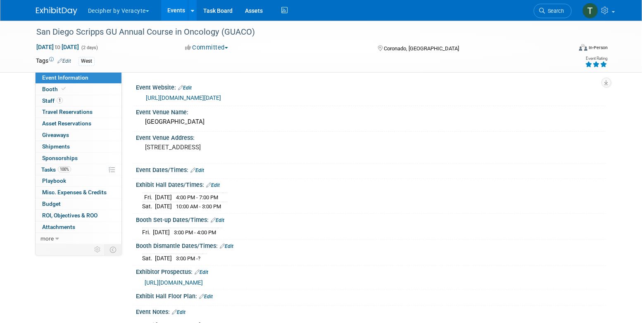
click at [203, 283] on span "https://veracyte365.sharepoint.com/:b:/r/sites/DecipherMKTG/Shared%20Documents/…" at bounding box center [174, 283] width 58 height 7
